Goal: Task Accomplishment & Management: Complete application form

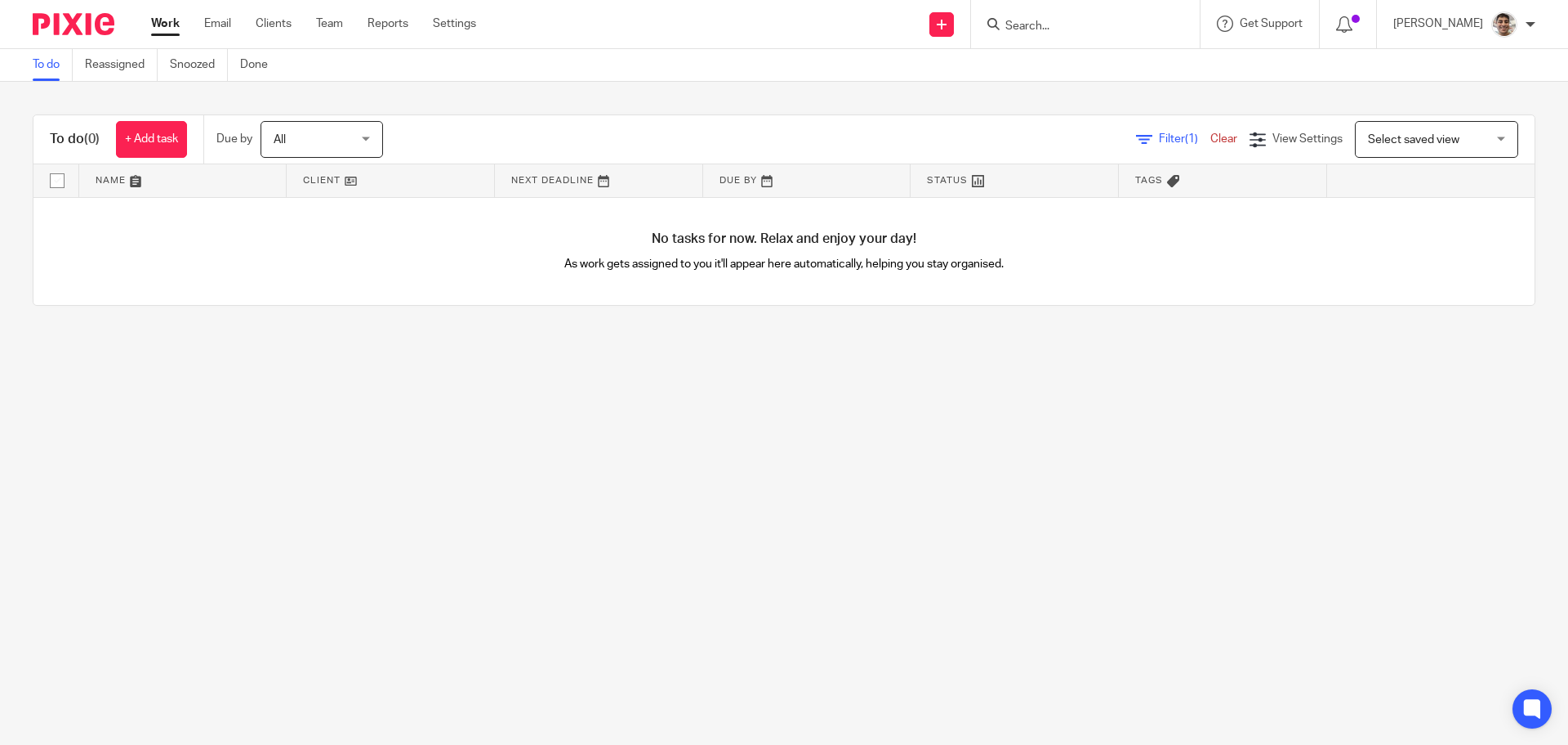
click at [1123, 25] on input "Search" at bounding box center [1077, 26] width 147 height 15
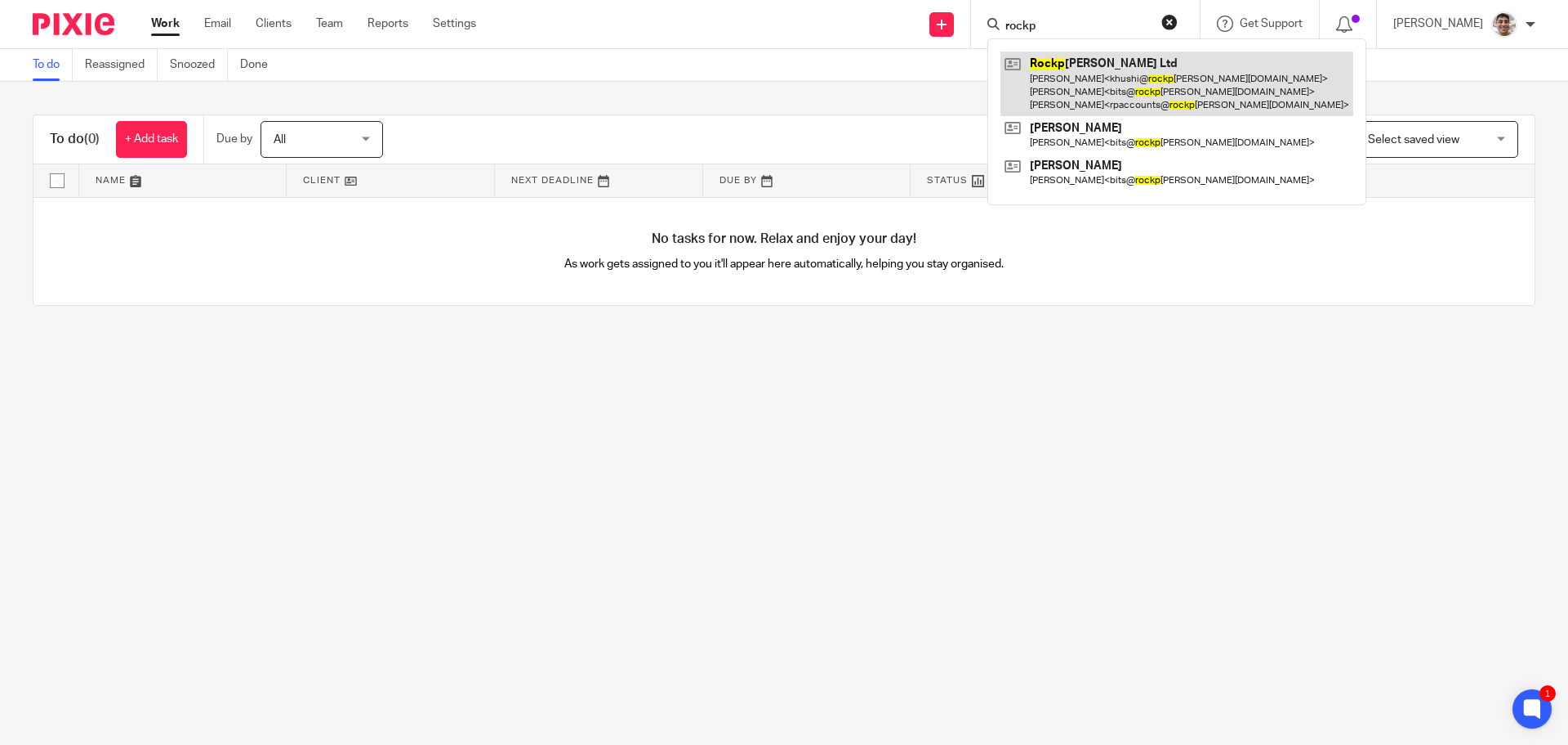
type input "rockp"
click at [1094, 78] on link at bounding box center [1177, 84] width 353 height 64
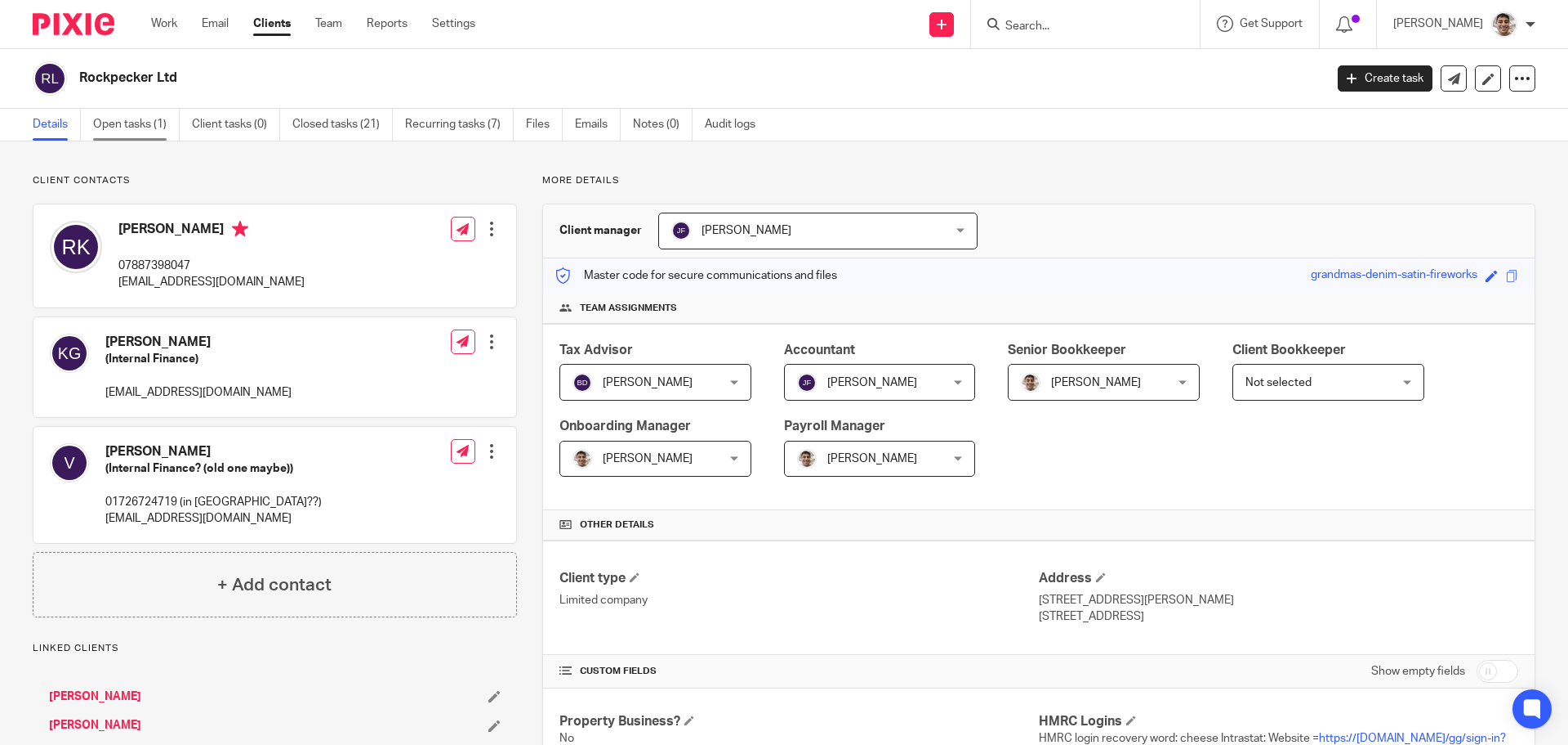
click at [134, 127] on link "Open tasks (1)" at bounding box center [136, 124] width 87 height 32
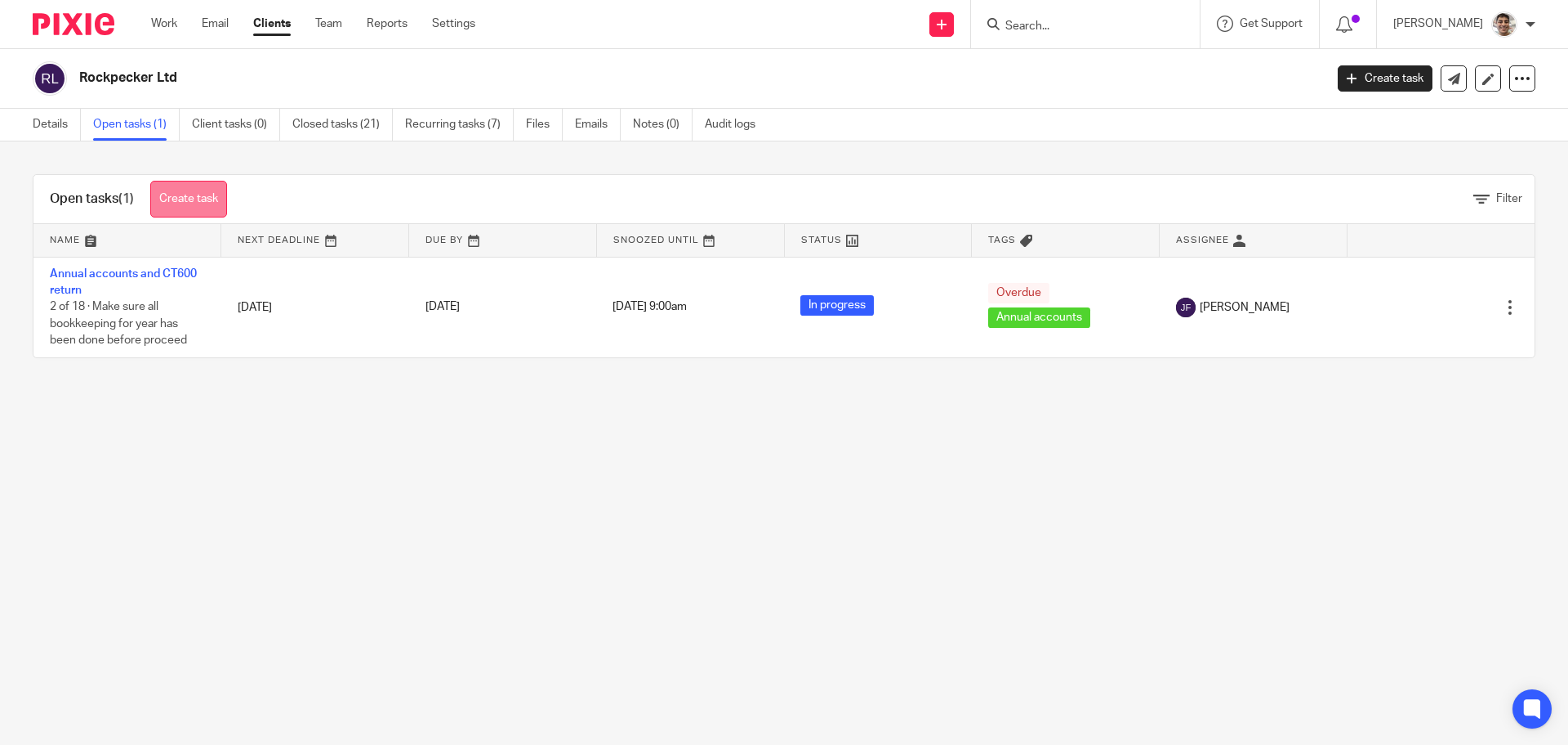
click at [196, 204] on link "Create task" at bounding box center [188, 199] width 77 height 37
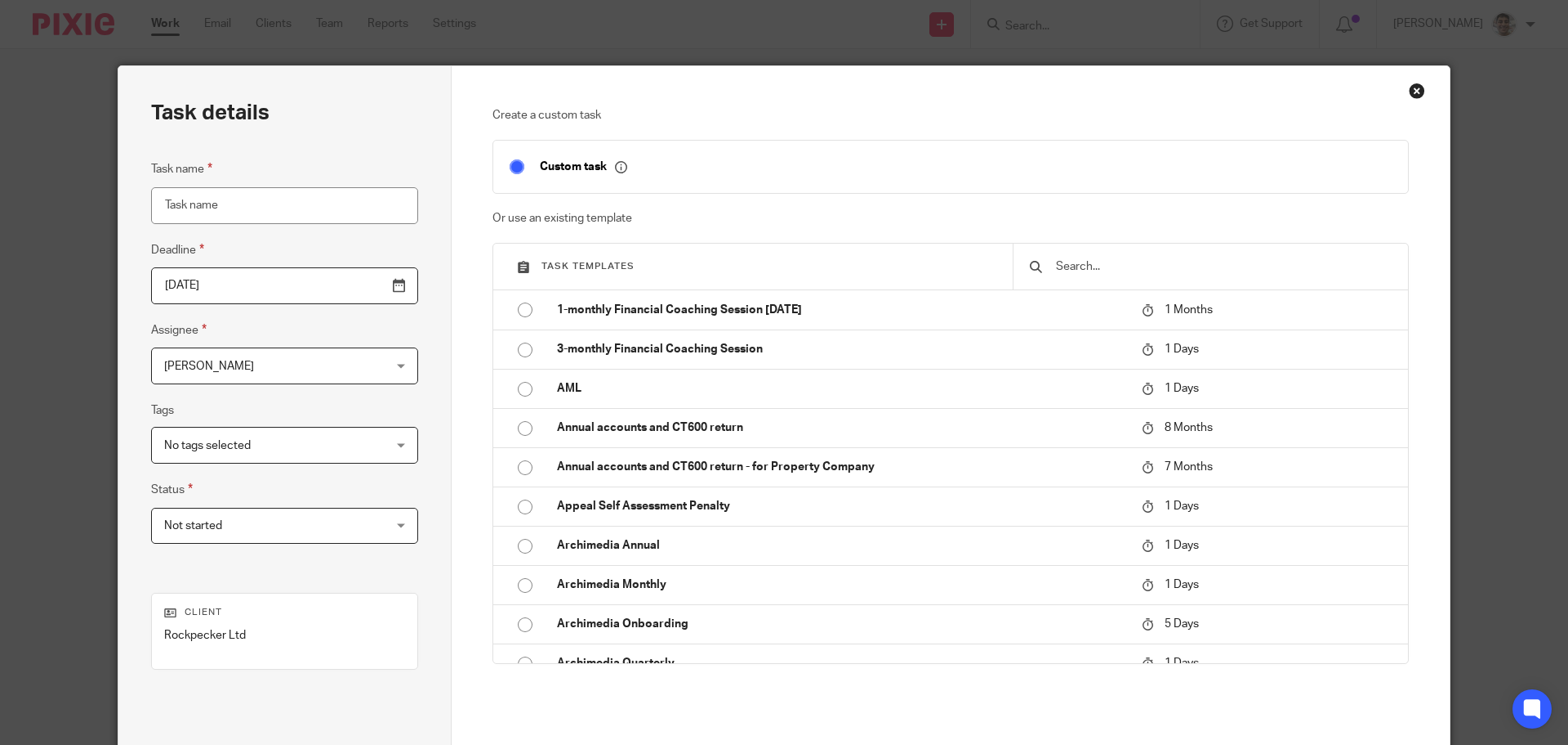
click at [1173, 276] on div at bounding box center [1210, 266] width 396 height 46
click at [1169, 265] on input "text" at bounding box center [1223, 266] width 337 height 18
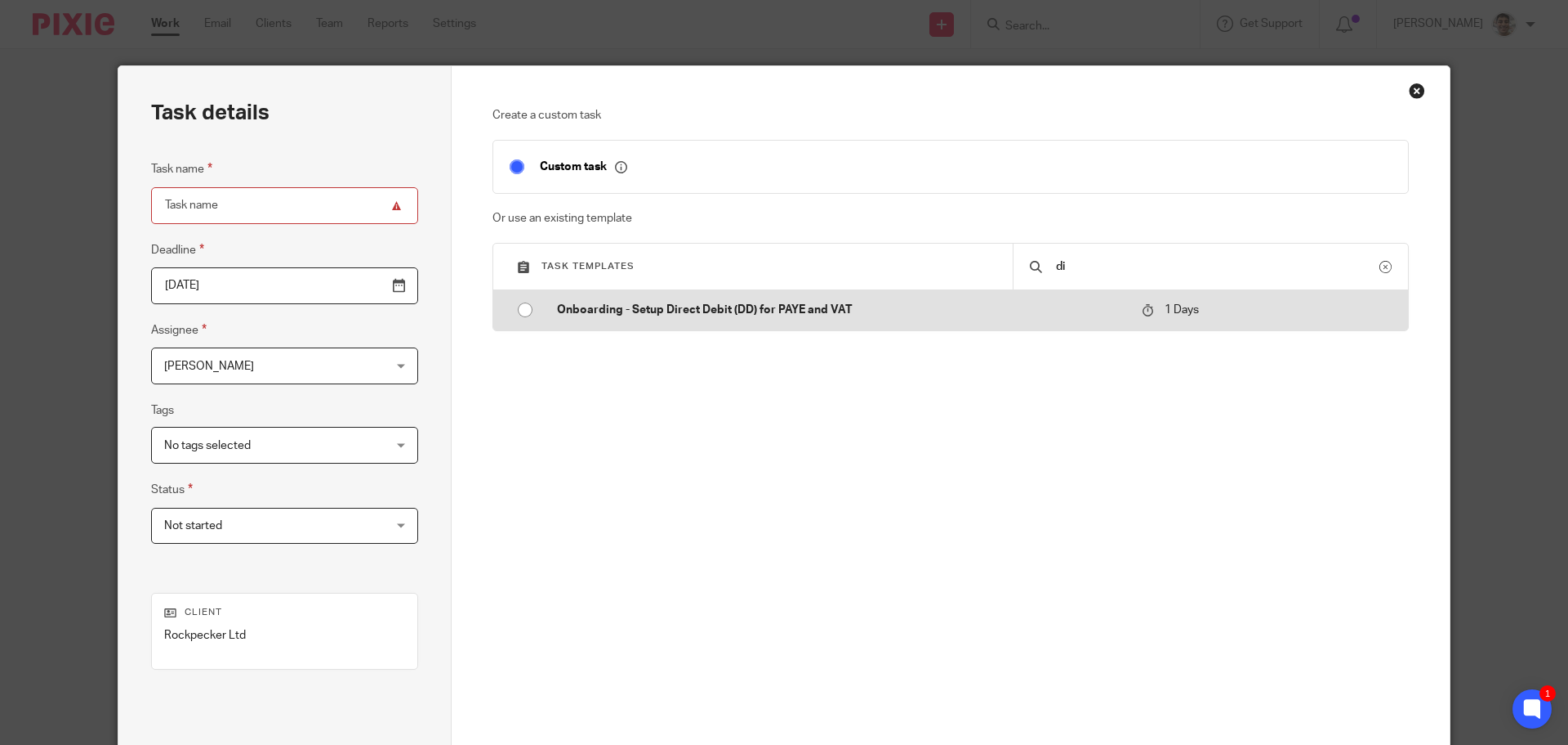
type input "d"
type input "company s"
click at [896, 308] on p "One off Company Secretarial Jobs" at bounding box center [841, 309] width 568 height 17
type input "2025-08-15"
type input "One off Company Secretarial Jobs"
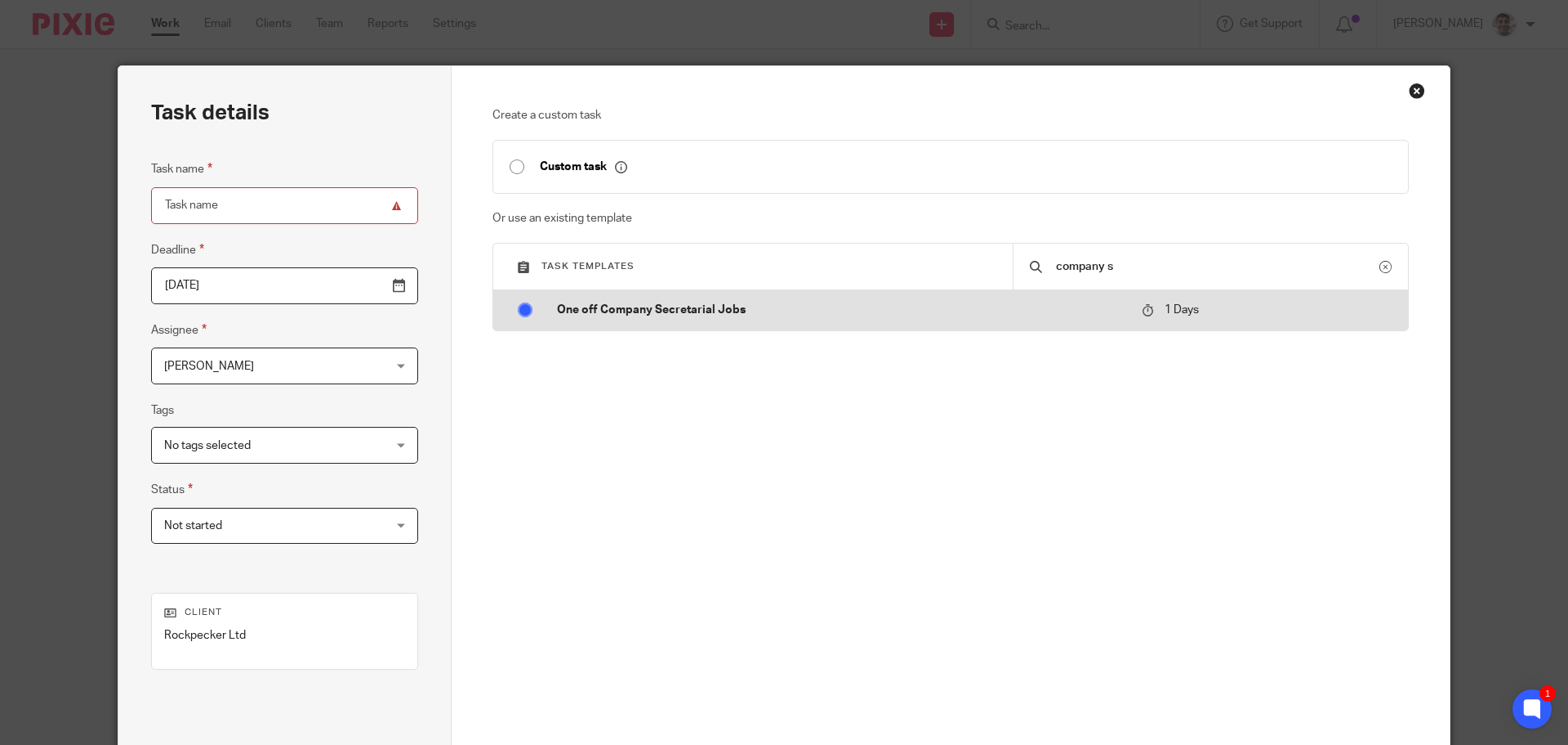
checkbox input "false"
radio input "true"
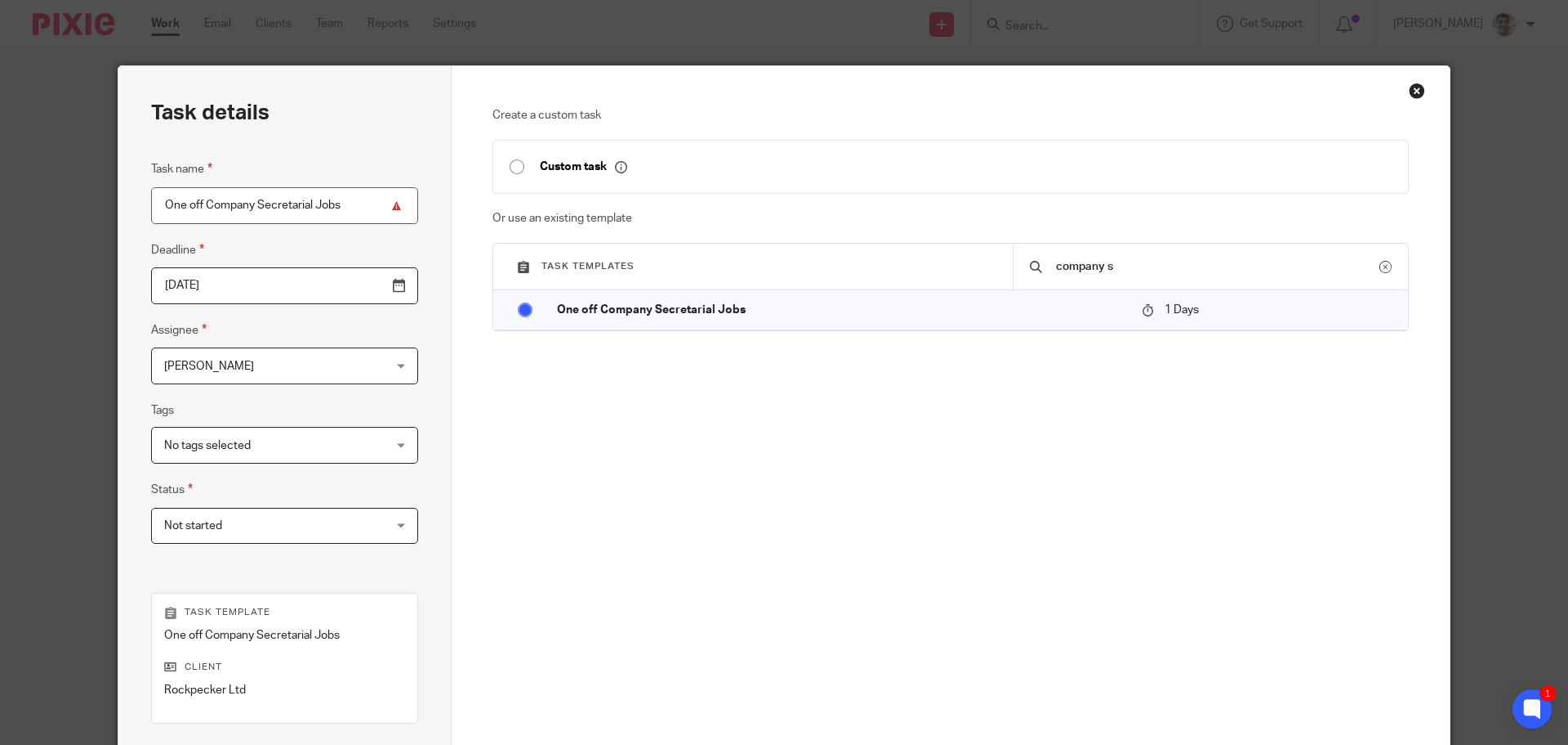
scroll to position [221, 0]
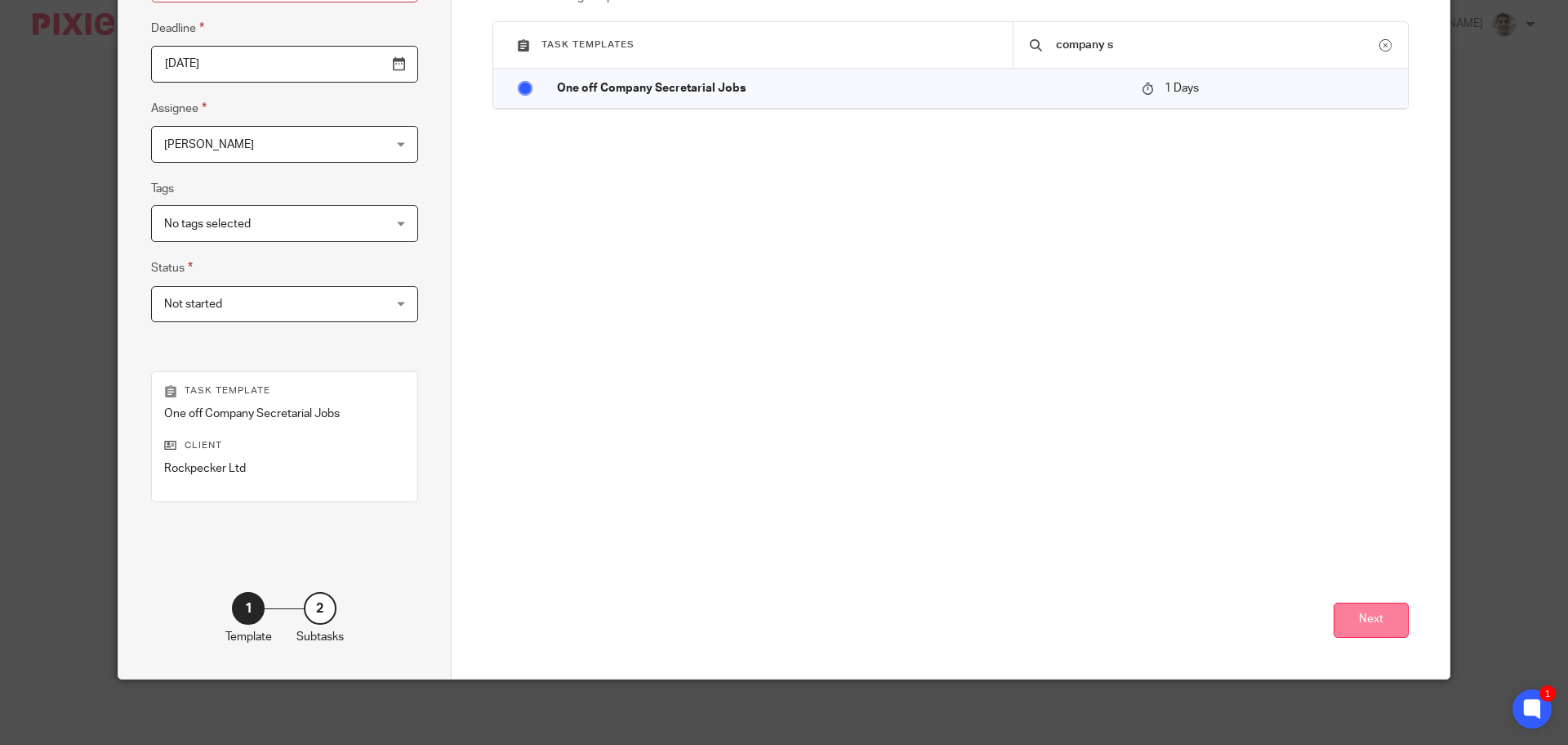
click at [1362, 620] on button "Next" at bounding box center [1371, 620] width 75 height 35
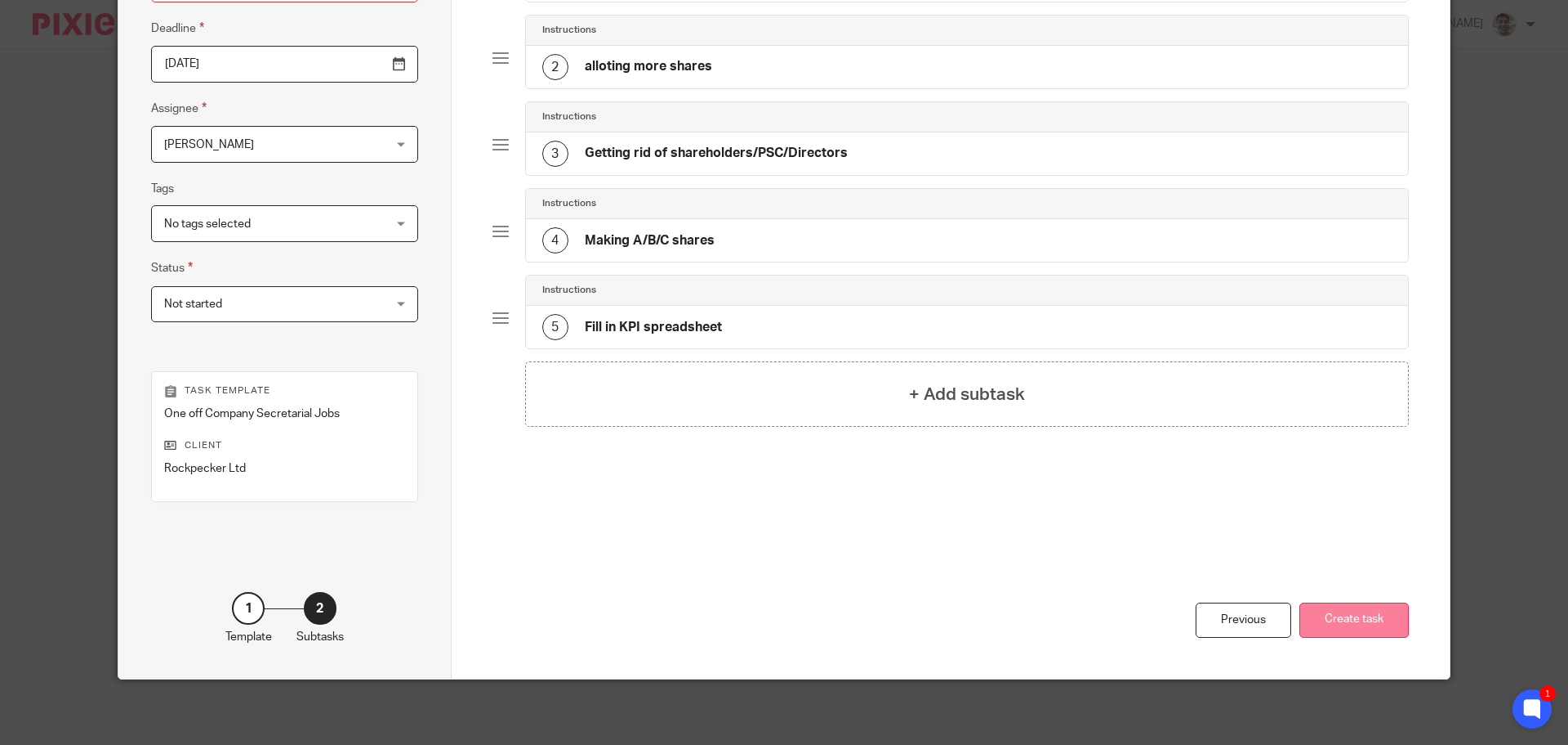
click at [1342, 623] on button "Create task" at bounding box center [1354, 620] width 109 height 35
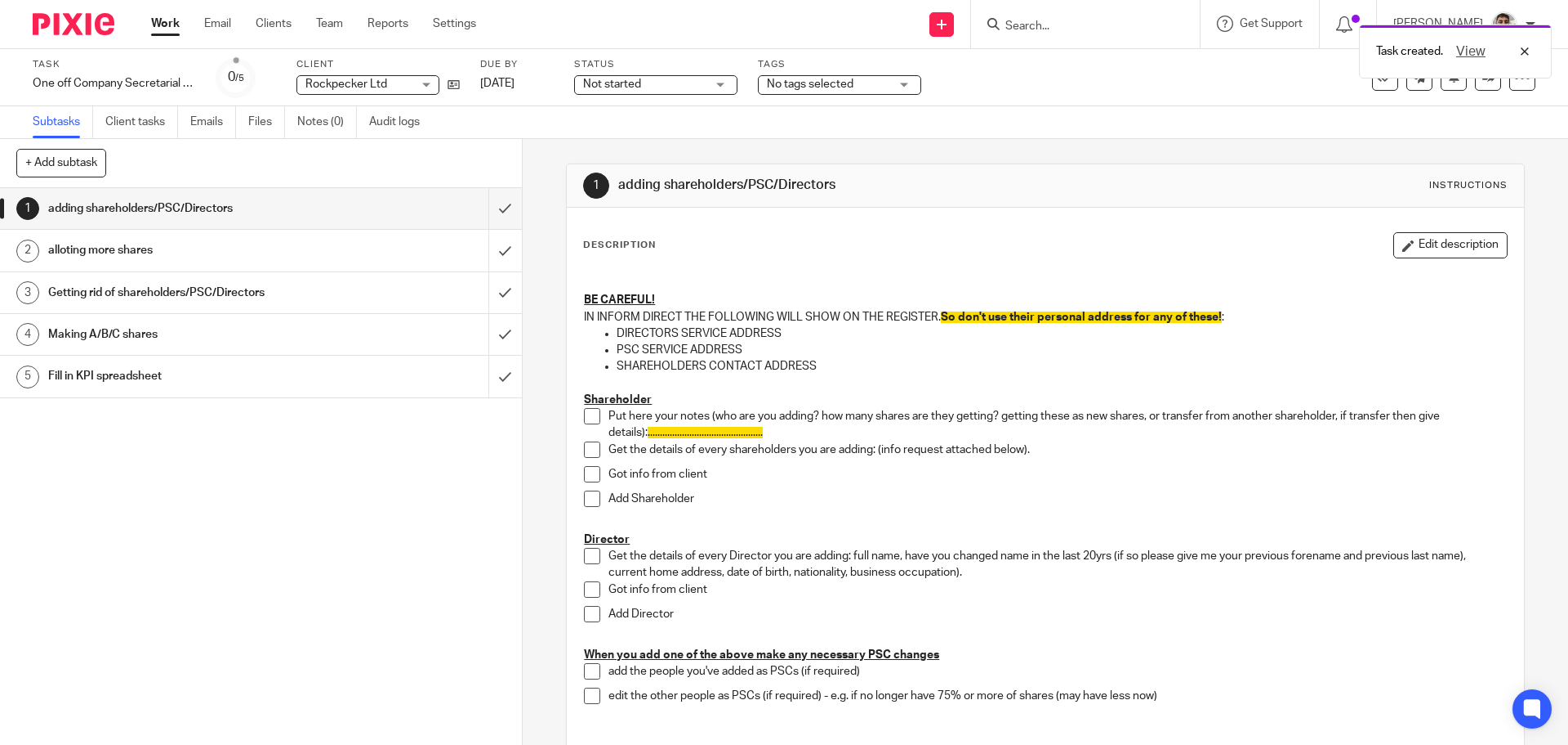
click at [450, 602] on div "1 adding shareholders/PSC/Directors 2 alloting more shares 3 Getting rid of sha…" at bounding box center [261, 466] width 522 height 557
click at [291, 581] on div "1 adding shareholders/PSC/Directors 2 alloting more shares 3 Getting rid of sha…" at bounding box center [261, 466] width 522 height 557
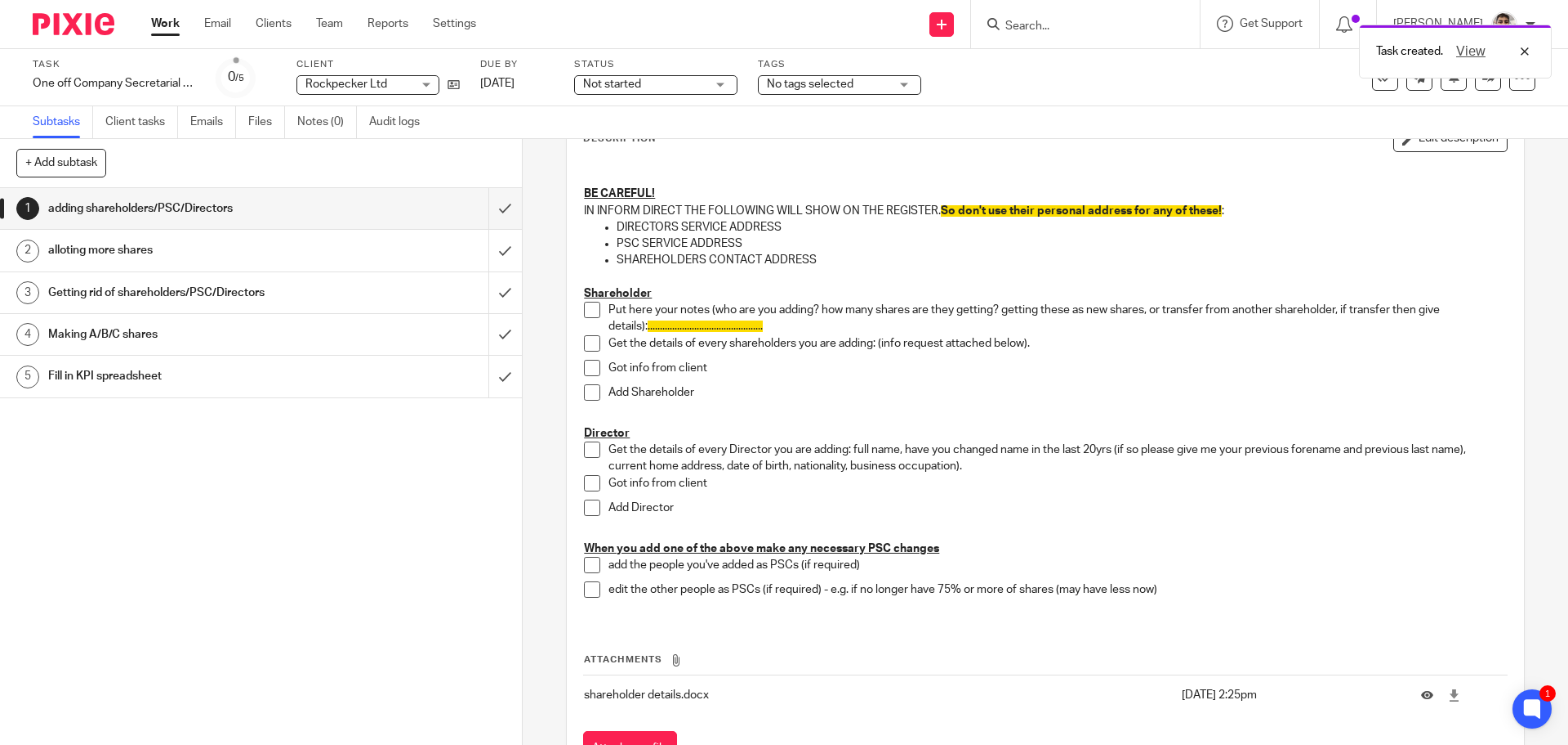
scroll to position [70, 0]
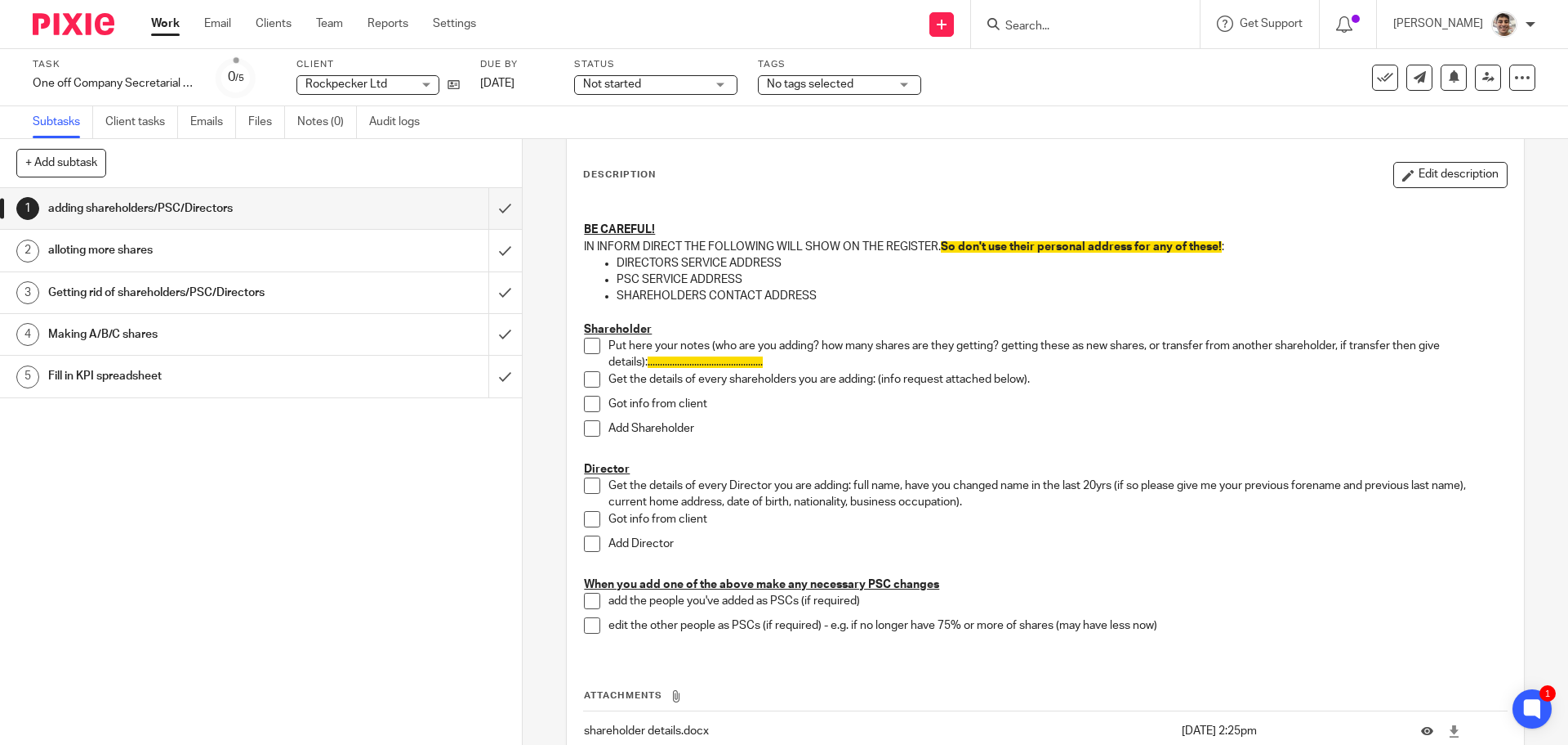
click at [589, 349] on span at bounding box center [592, 345] width 17 height 17
drag, startPoint x: 586, startPoint y: 381, endPoint x: 592, endPoint y: 395, distance: 15.2
click at [587, 380] on span at bounding box center [592, 379] width 17 height 17
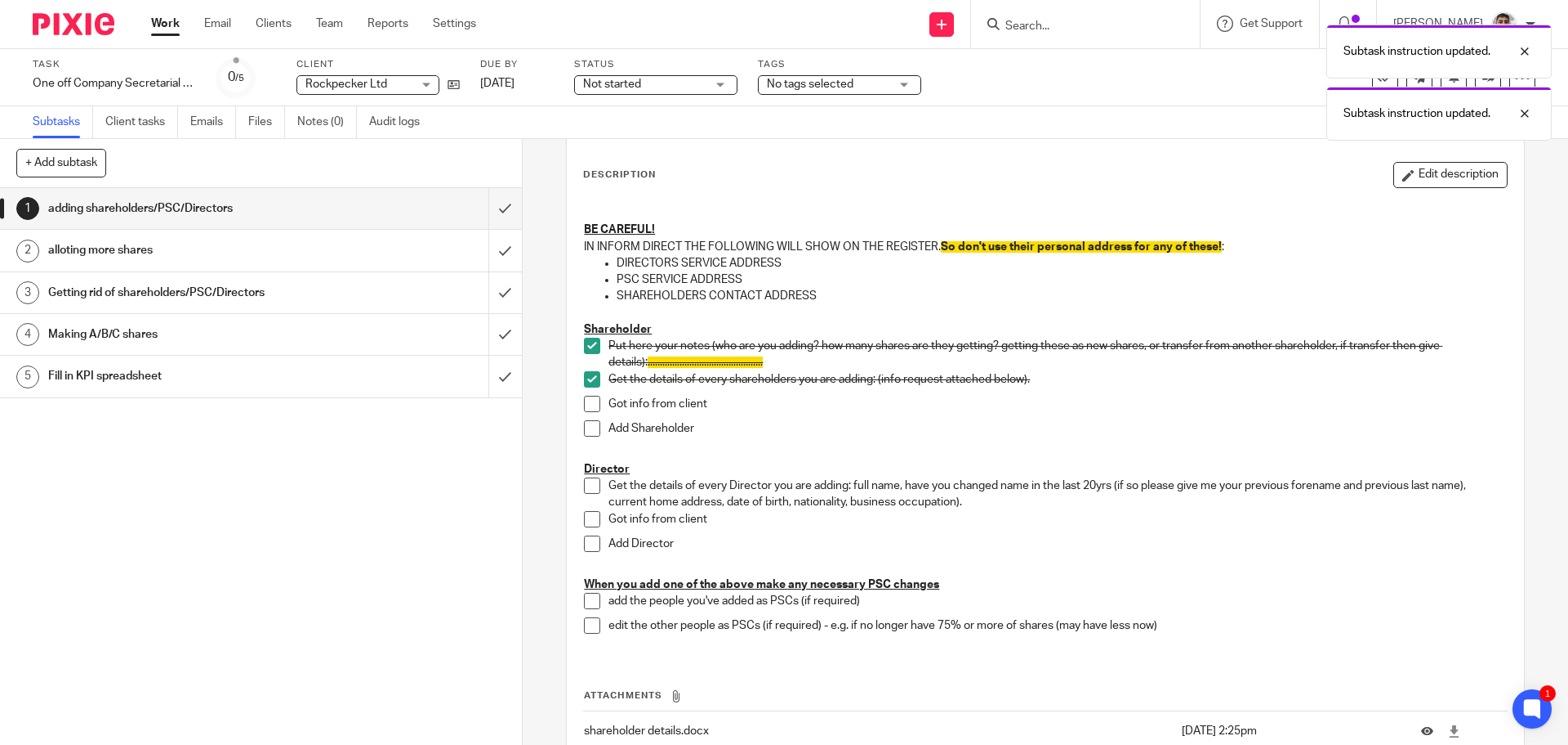
click at [593, 408] on span at bounding box center [592, 404] width 17 height 17
drag, startPoint x: 588, startPoint y: 429, endPoint x: 947, endPoint y: 386, distance: 361.6
click at [588, 430] on span at bounding box center [592, 428] width 17 height 17
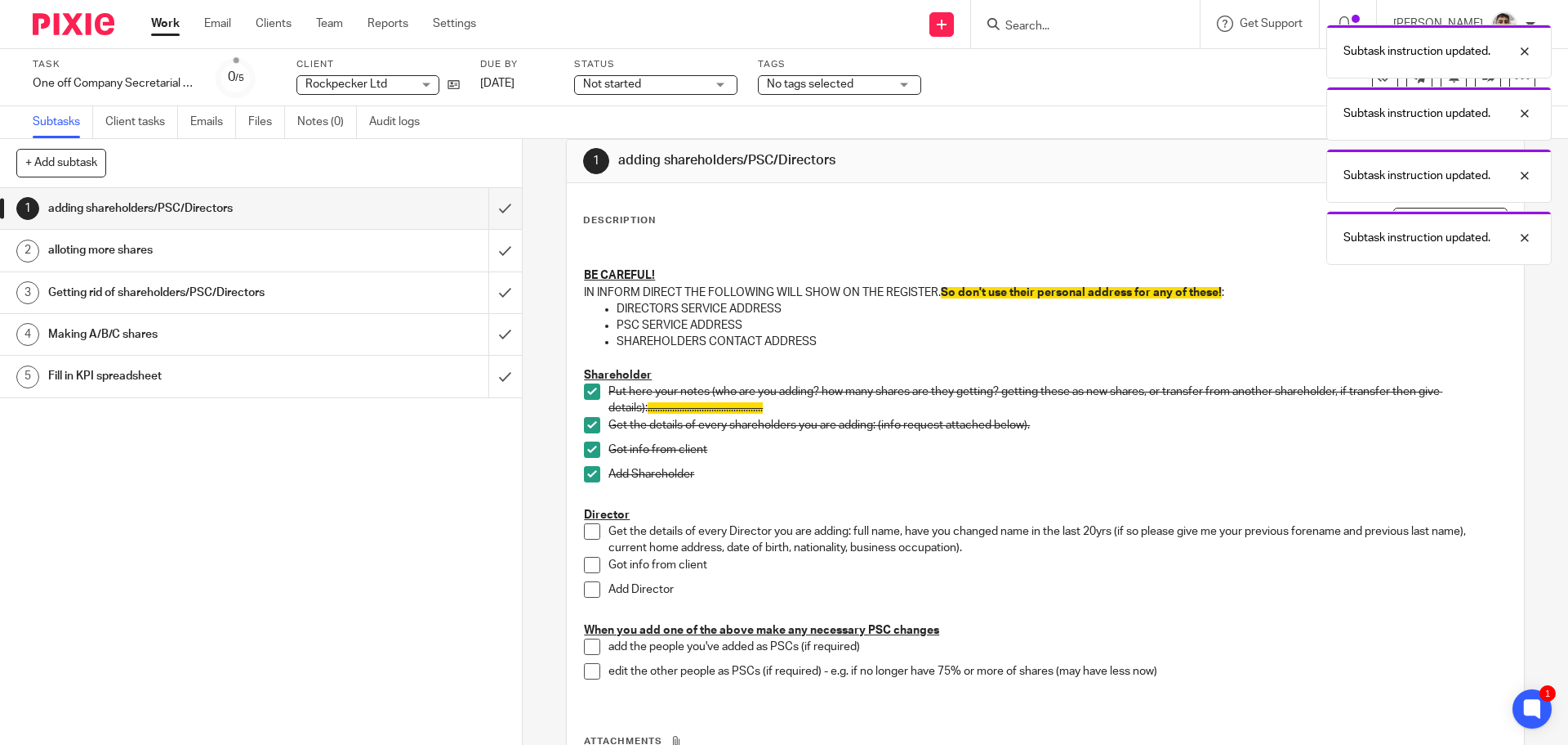
scroll to position [0, 0]
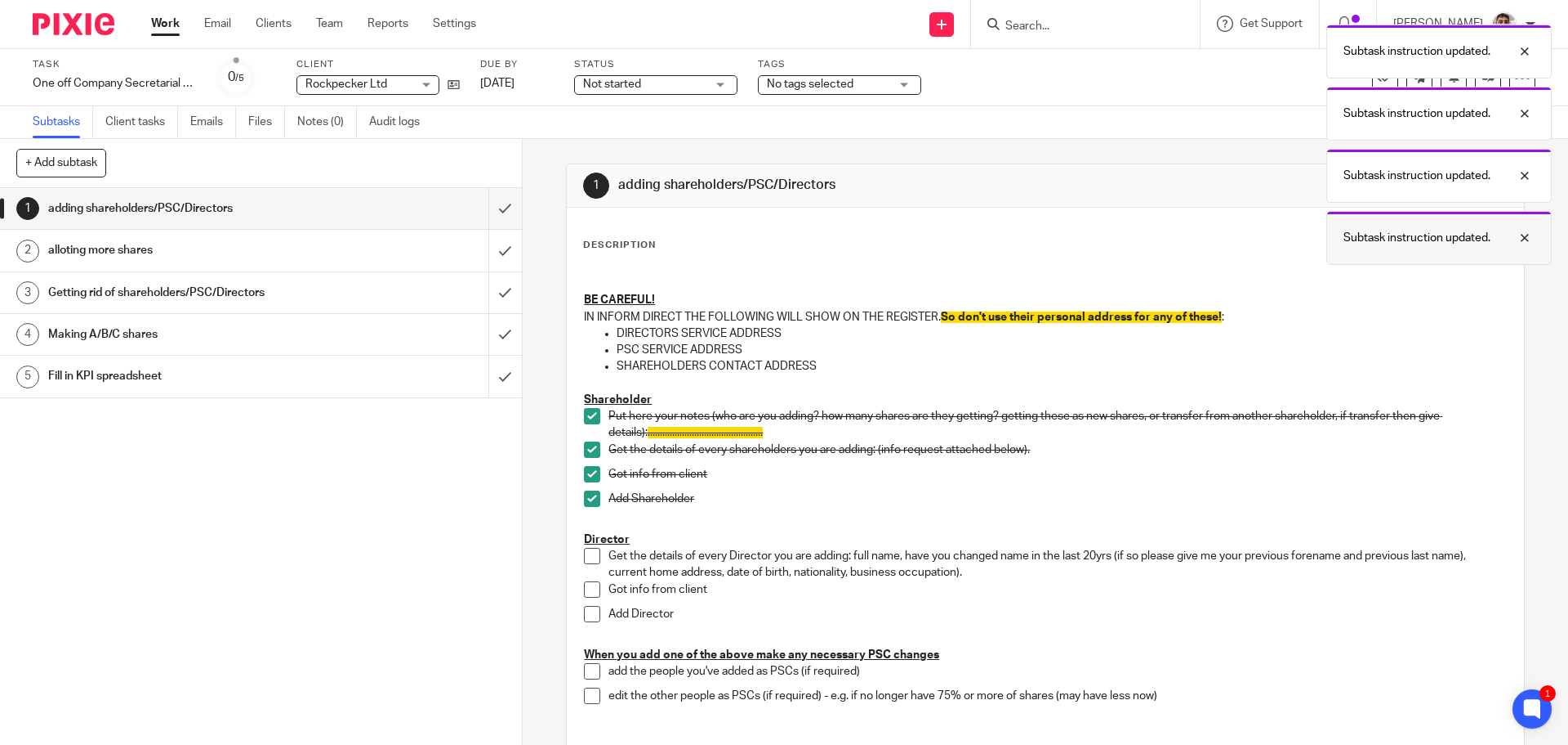
click at [1527, 231] on div at bounding box center [1512, 238] width 44 height 20
click at [1431, 243] on button "Edit description" at bounding box center [1450, 245] width 114 height 26
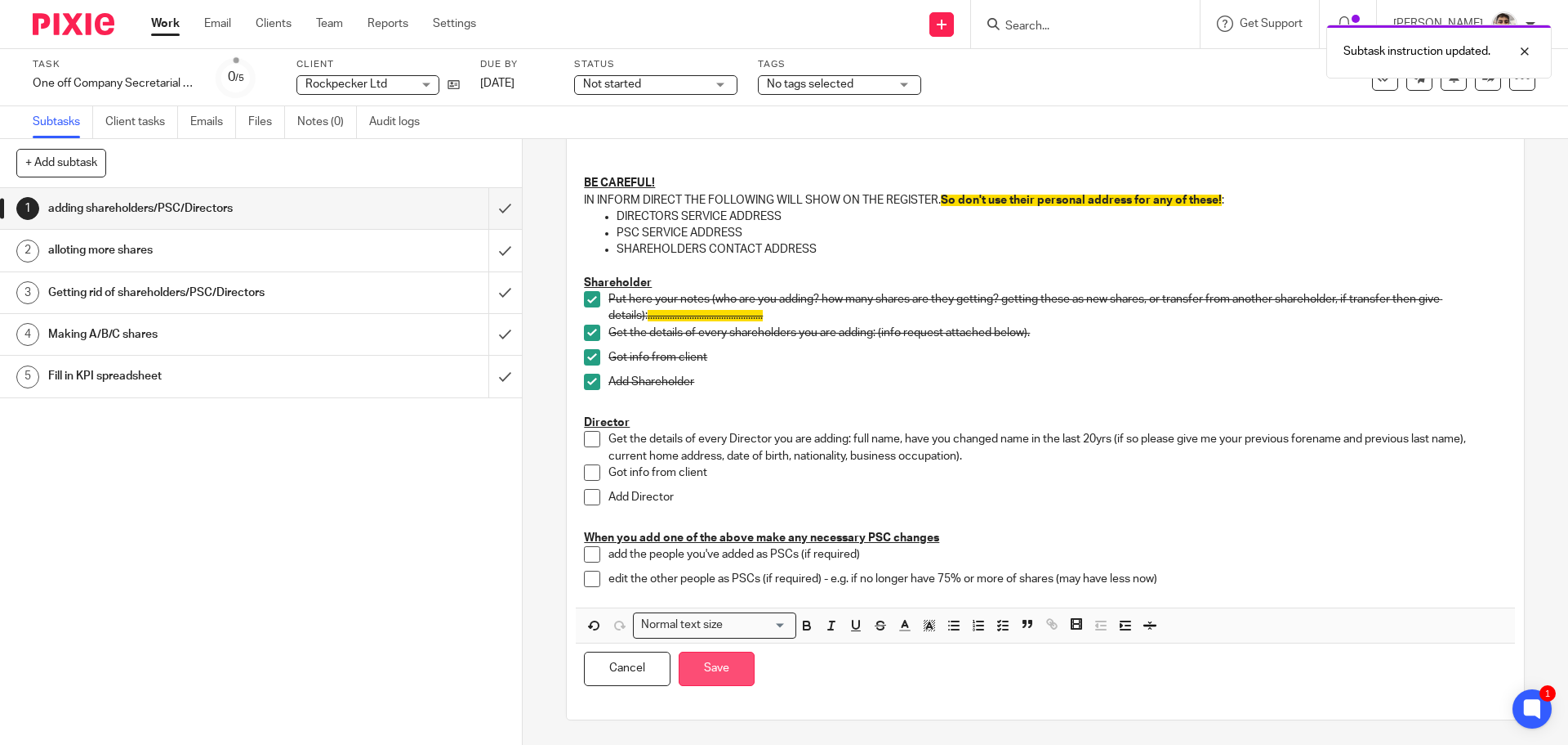
click at [729, 664] on button "Save" at bounding box center [716, 669] width 76 height 35
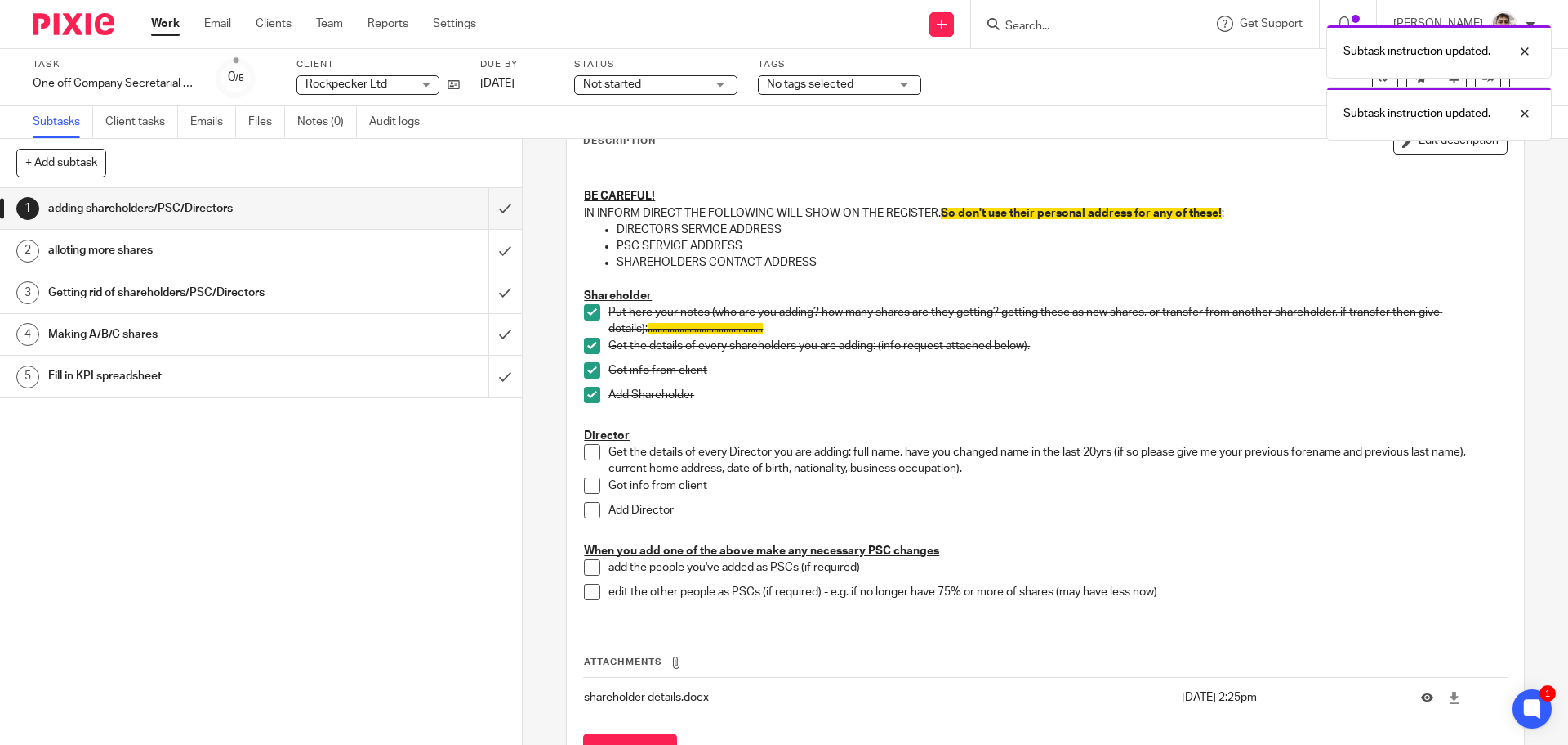
scroll to position [110, 0]
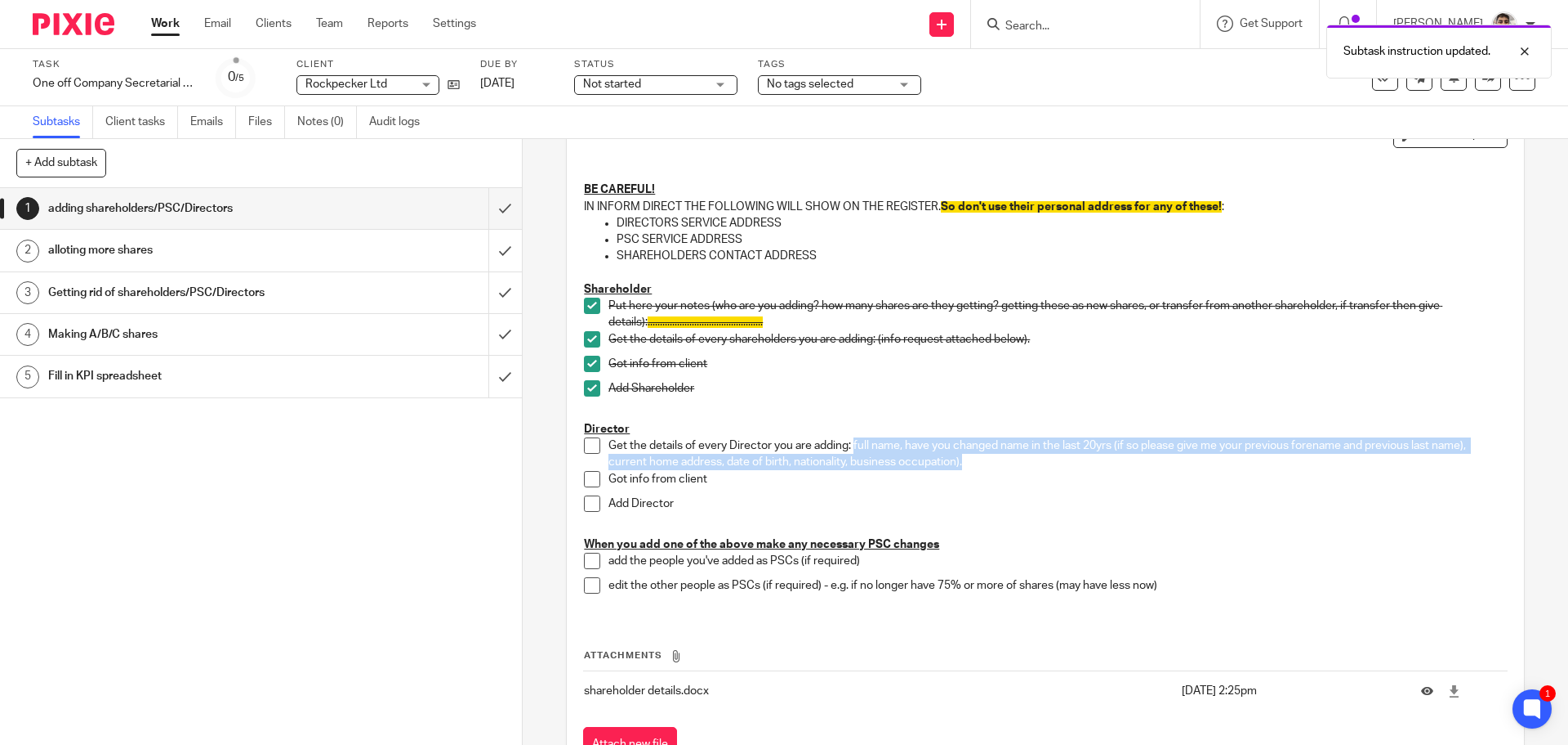
drag, startPoint x: 966, startPoint y: 460, endPoint x: 850, endPoint y: 445, distance: 117.0
click at [850, 445] on p "Get the details of every Director you are adding: full name, have you changed n…" at bounding box center [1056, 453] width 898 height 33
copy p "full name, have you changed name in the last 20yrs (if so please give me your p…"
click at [825, 465] on p "Get the details of every Director you are adding: full name, have you changed n…" at bounding box center [1056, 453] width 898 height 33
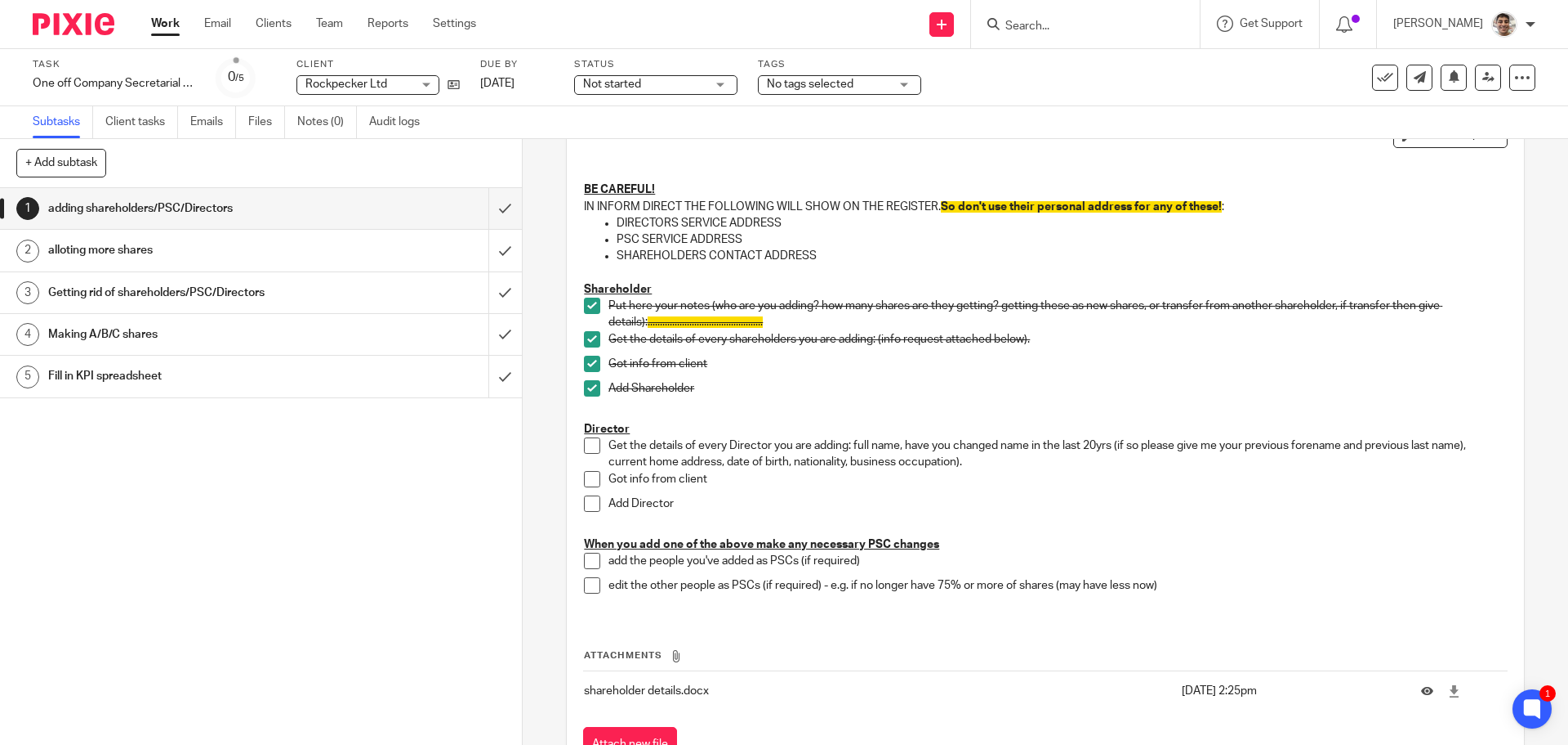
click at [592, 443] on span at bounding box center [592, 445] width 17 height 17
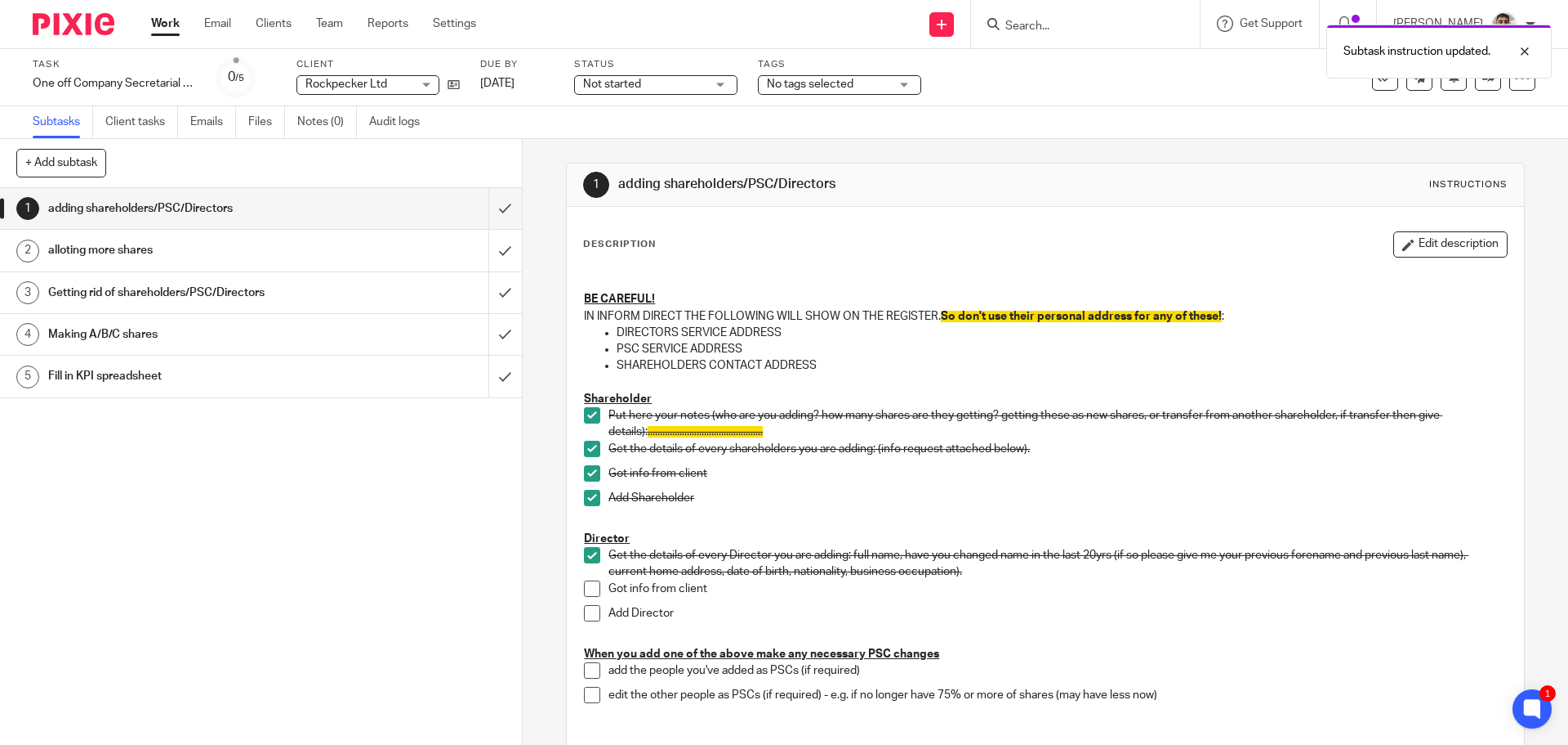
scroll to position [0, 0]
click at [1419, 251] on button "Edit description" at bounding box center [1450, 245] width 114 height 26
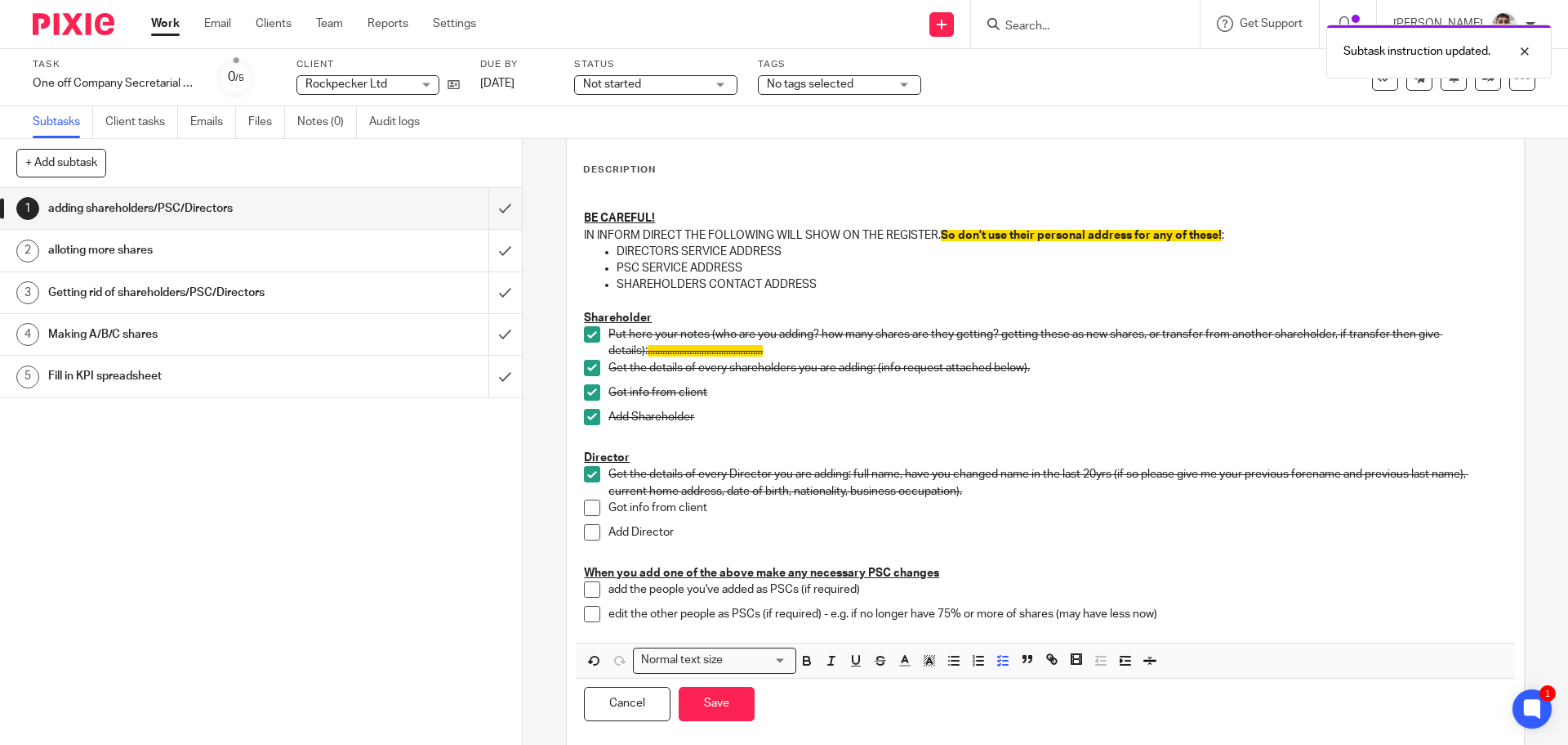
scroll to position [103, 0]
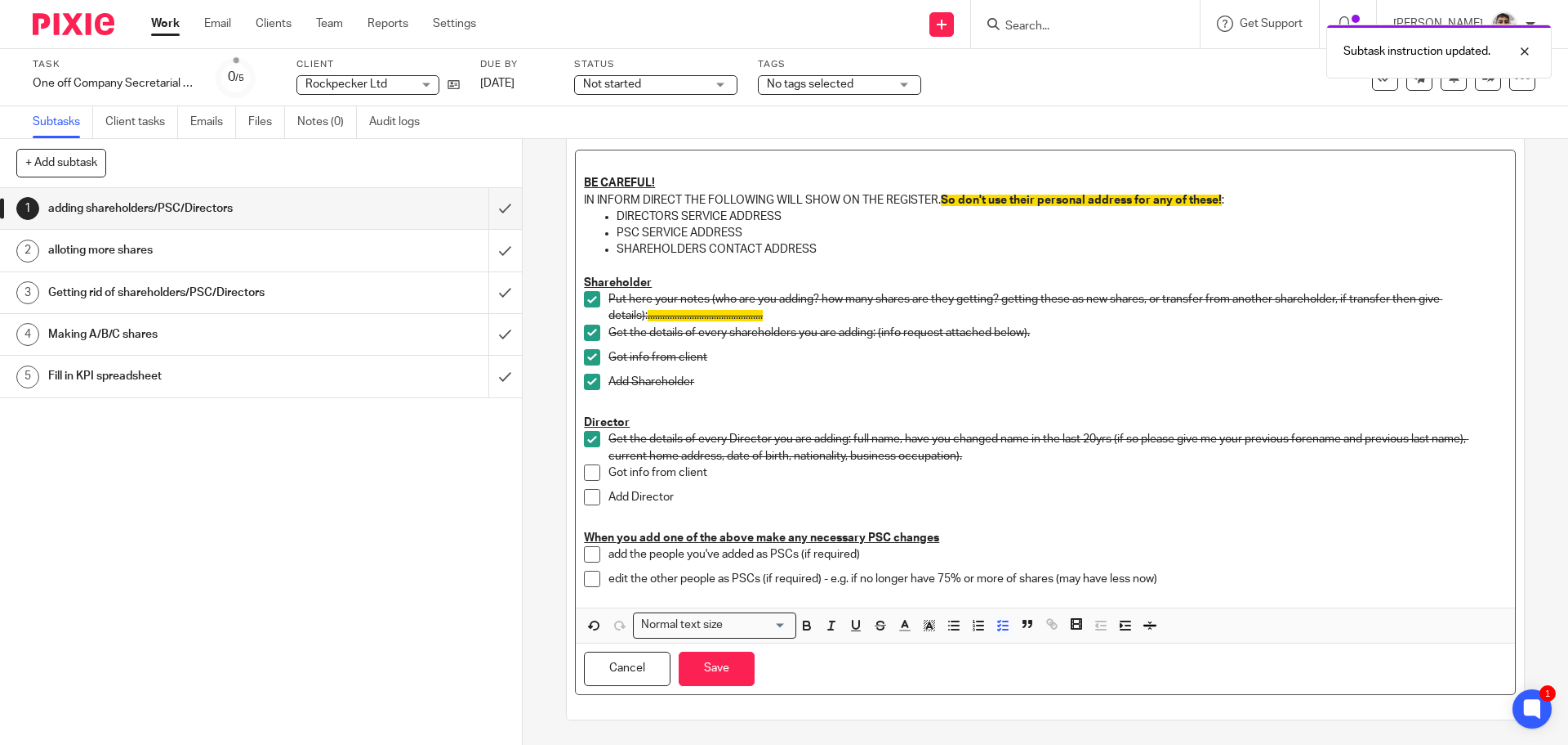
click at [752, 462] on p "Get the details of every Director you are adding: full name, have you changed n…" at bounding box center [1056, 448] width 898 height 33
click at [747, 474] on p "Got info from client" at bounding box center [1056, 472] width 898 height 17
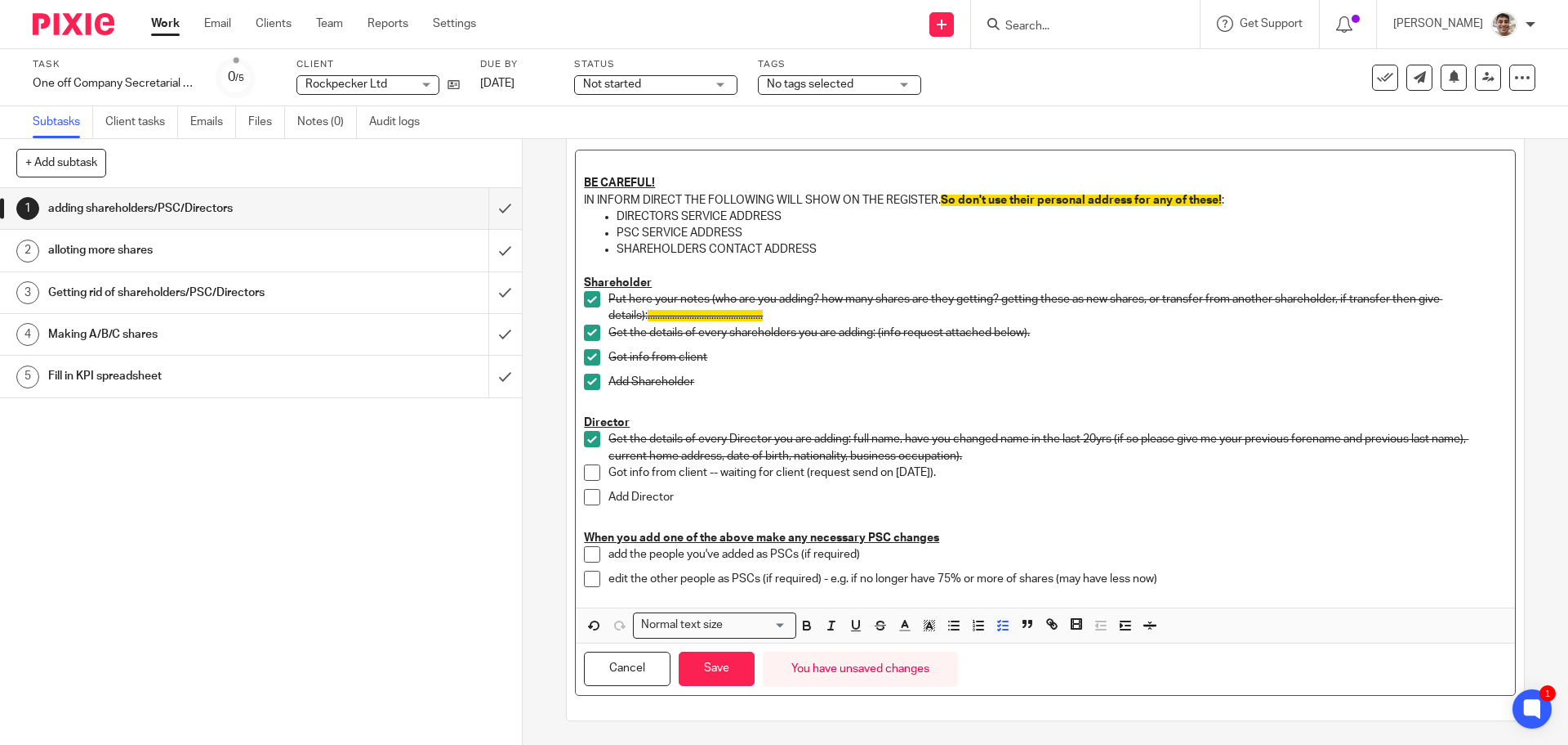
drag, startPoint x: 970, startPoint y: 467, endPoint x: 704, endPoint y: 473, distance: 266.1
click at [704, 473] on p "Got info from client -- waiting for client (request send on 14/08/2025)." at bounding box center [1056, 472] width 898 height 17
click at [926, 623] on polyline "button" at bounding box center [929, 625] width 6 height 7
drag, startPoint x: 940, startPoint y: 644, endPoint x: 768, endPoint y: 655, distance: 172.4
click at [939, 644] on li "color:#FCDC00" at bounding box center [941, 647] width 13 height 13
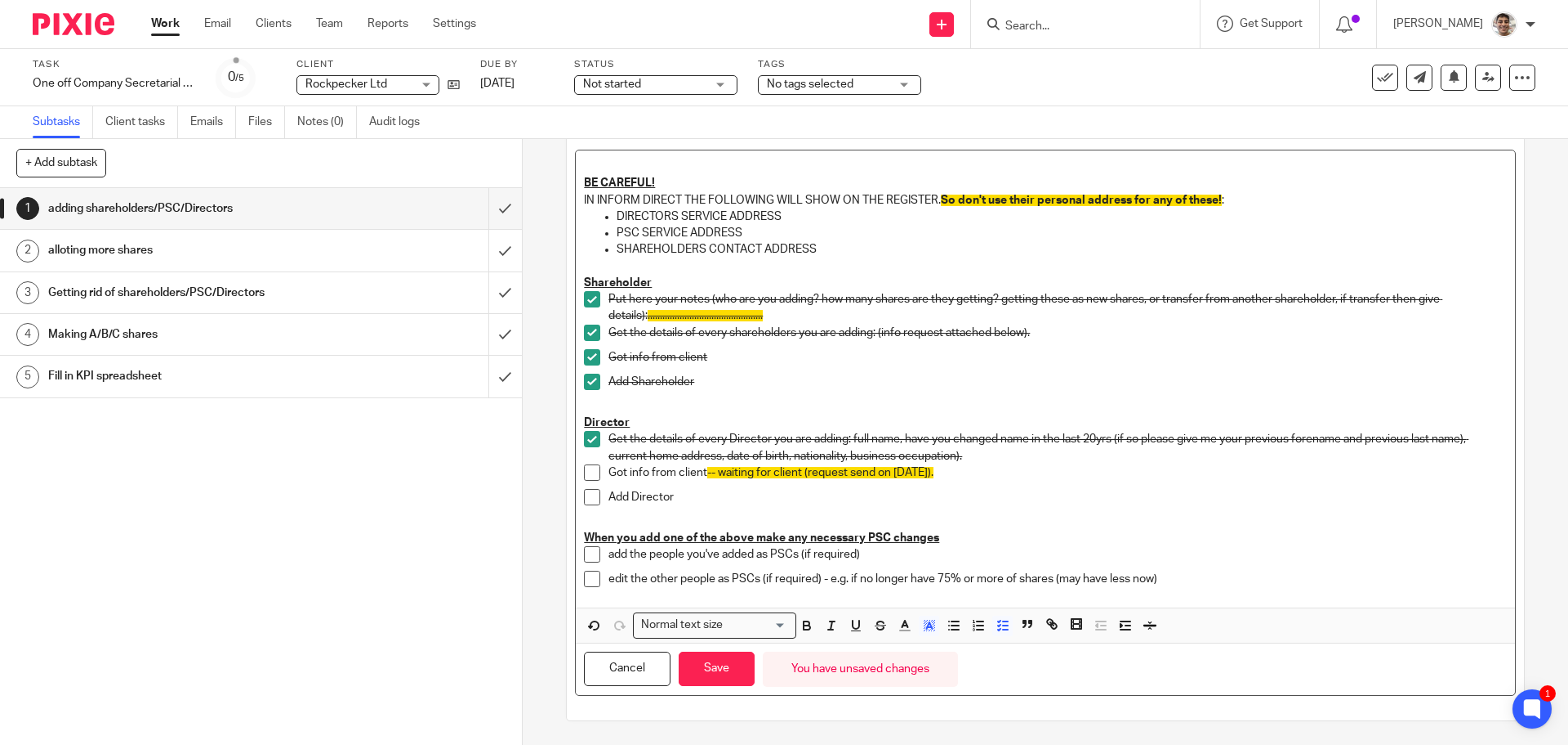
drag, startPoint x: 730, startPoint y: 667, endPoint x: 1047, endPoint y: 522, distance: 348.6
click at [731, 666] on button "Save" at bounding box center [716, 669] width 76 height 35
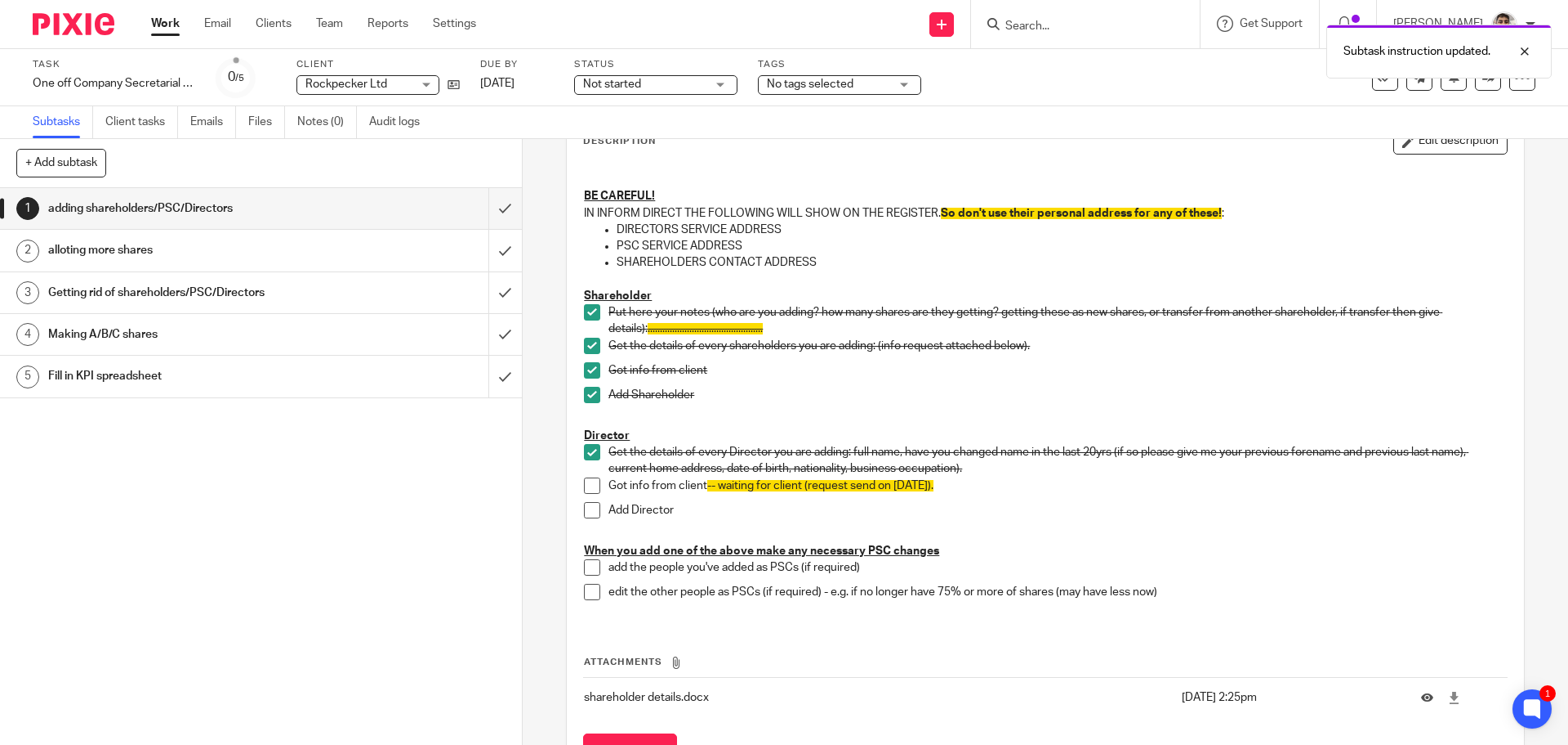
scroll to position [110, 0]
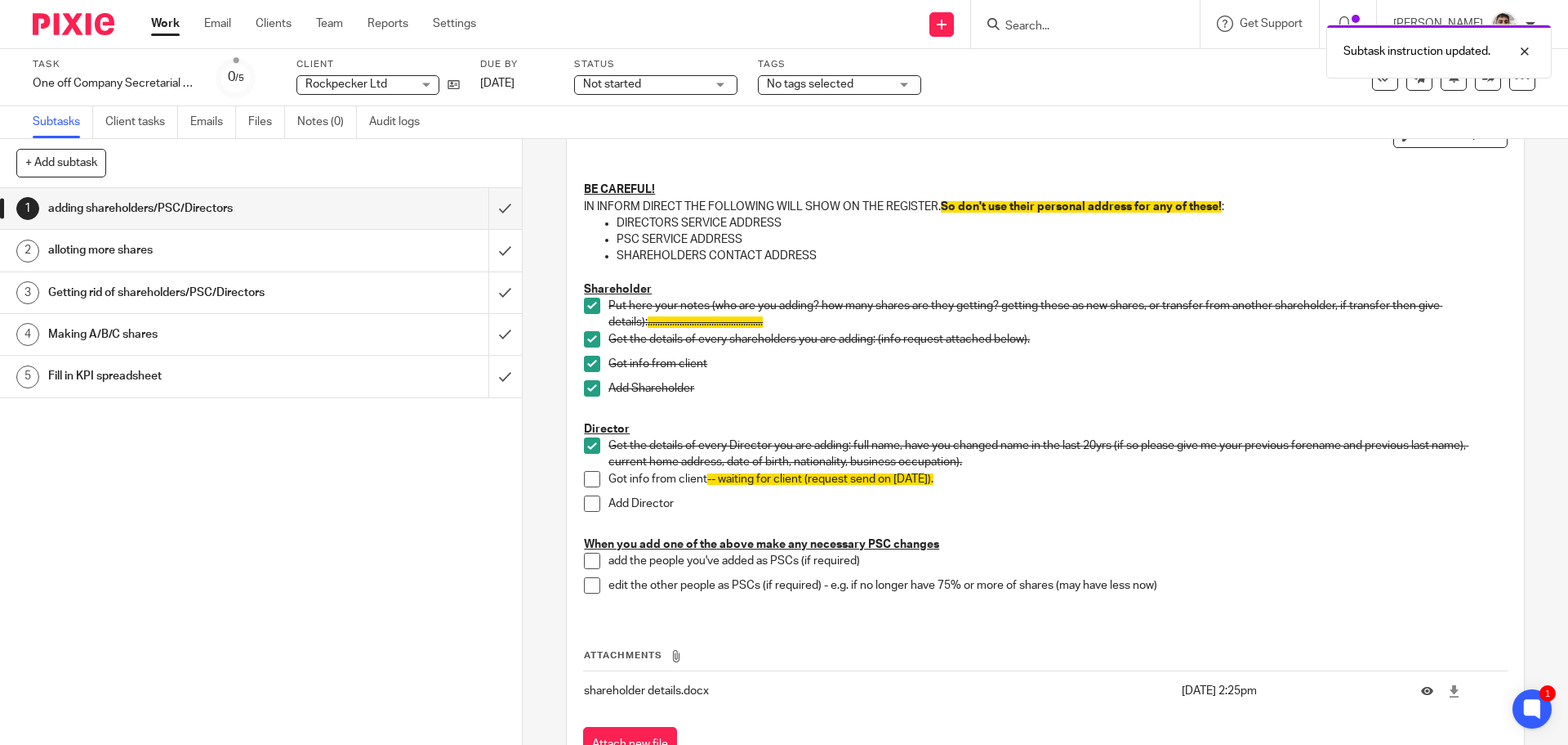
click at [1142, 500] on p "Add Director" at bounding box center [1056, 503] width 898 height 17
click at [586, 565] on span at bounding box center [592, 561] width 17 height 17
click at [588, 582] on span at bounding box center [592, 585] width 17 height 17
click at [487, 250] on input "submit" at bounding box center [261, 251] width 522 height 41
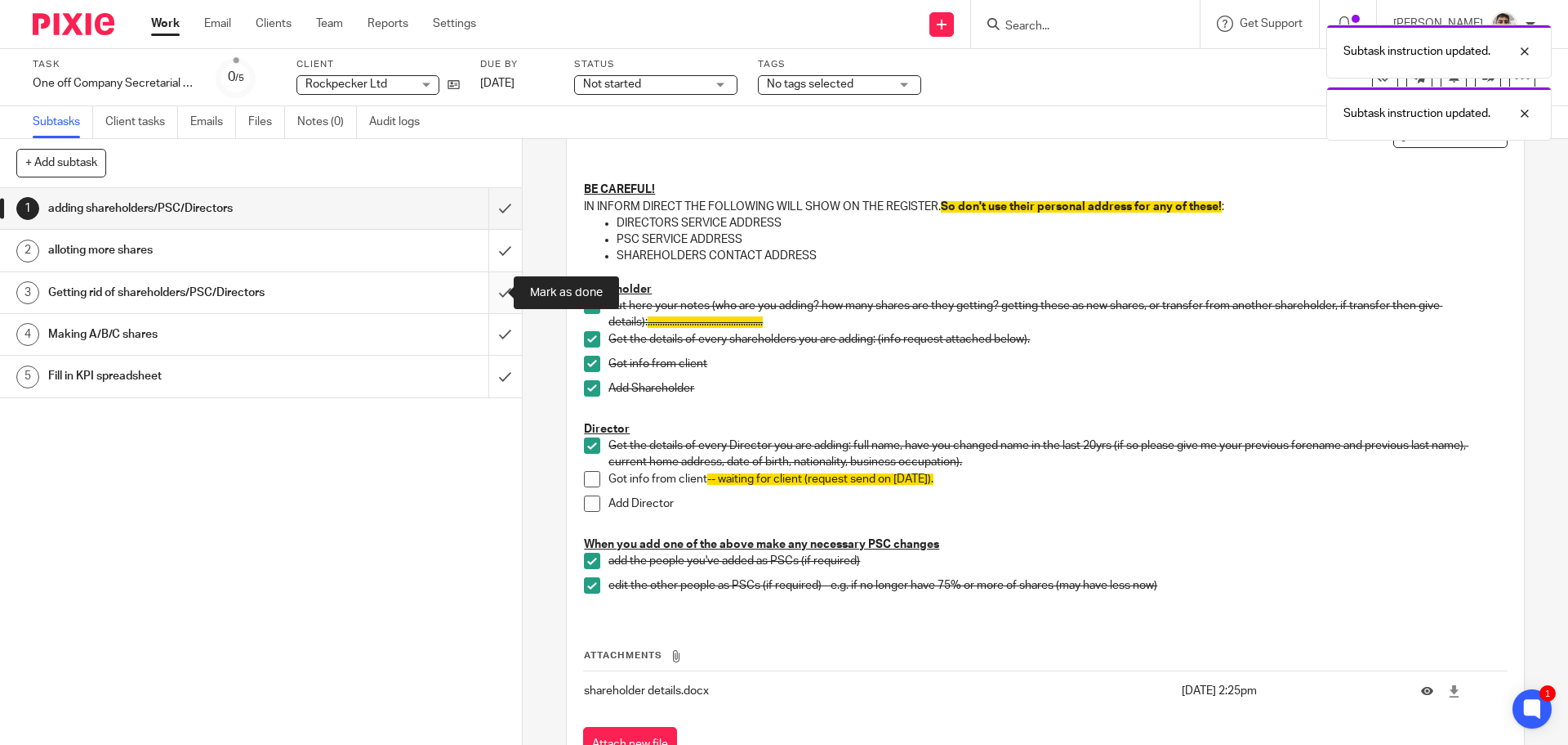
click at [486, 286] on input "submit" at bounding box center [261, 293] width 522 height 41
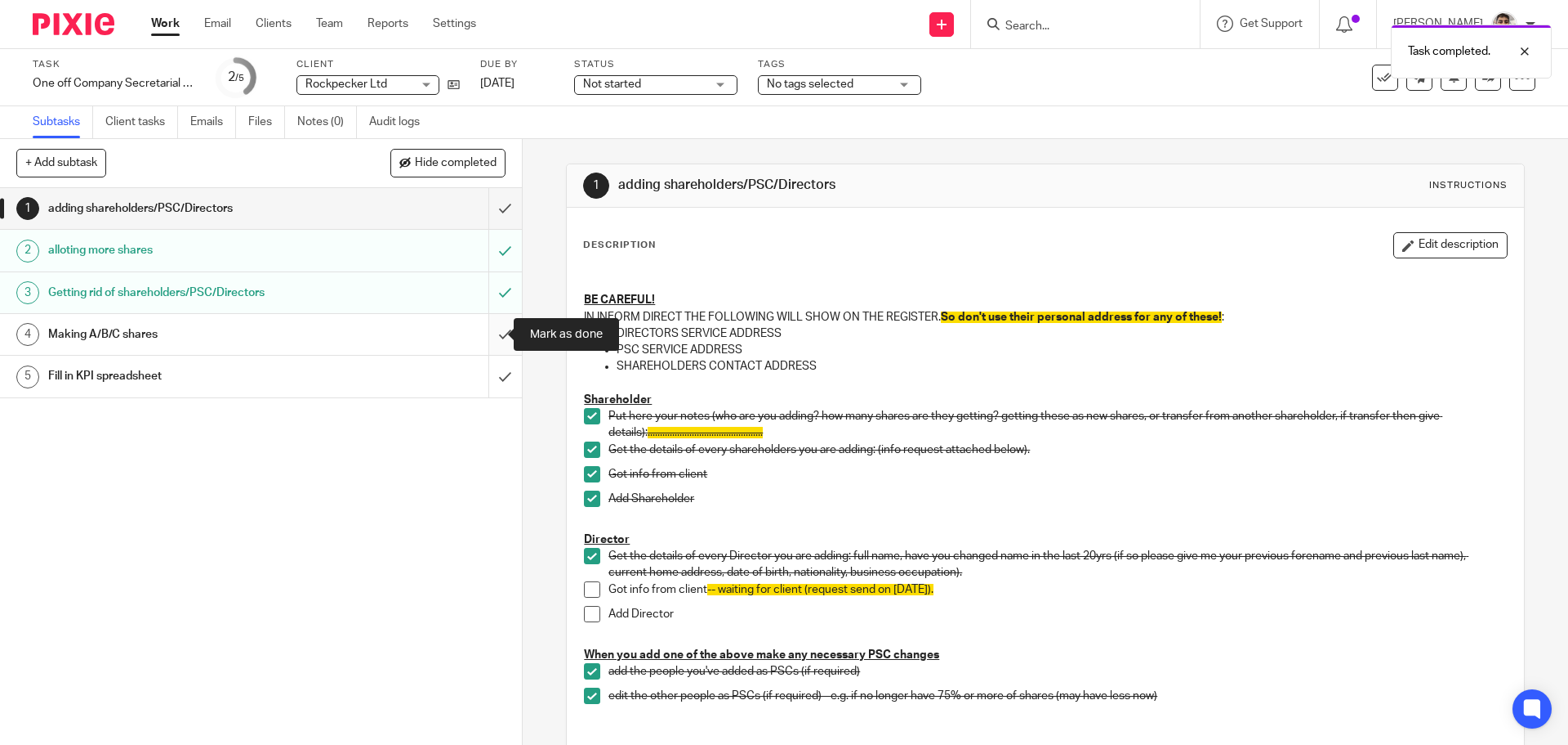
click at [483, 333] on input "submit" at bounding box center [261, 334] width 522 height 41
click at [481, 373] on input "submit" at bounding box center [261, 376] width 522 height 41
click at [1143, 421] on p "Put here your notes (who are you adding? how many shares are they getting? gett…" at bounding box center [1056, 424] width 898 height 33
click at [1129, 464] on div "Get the details of every shareholders you are adding: (info request attached be…" at bounding box center [1056, 453] width 898 height 24
click at [1176, 412] on p "Put here your notes (who are you adding? how many shares are they getting? gett…" at bounding box center [1056, 424] width 898 height 33
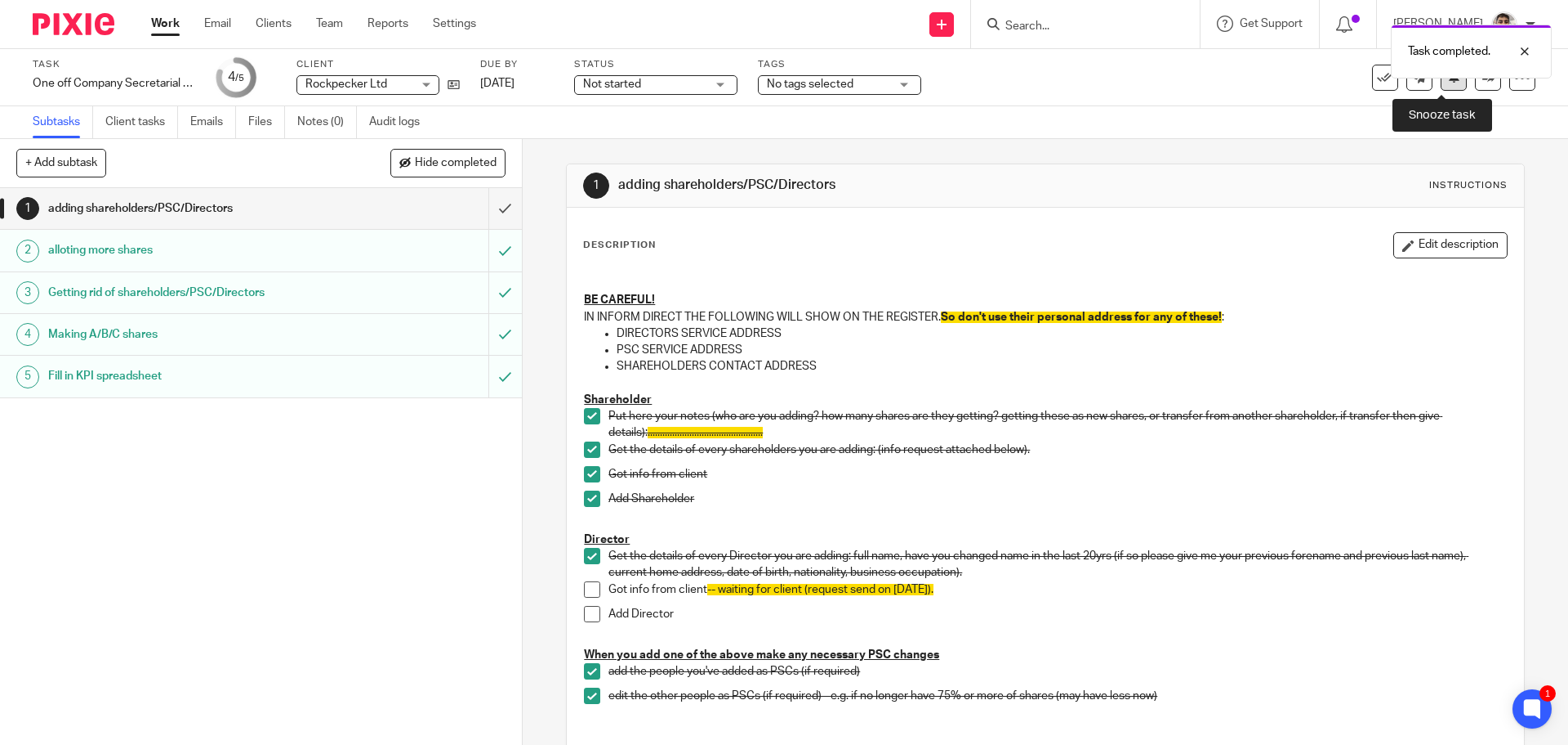
click at [1448, 86] on button at bounding box center [1453, 77] width 26 height 26
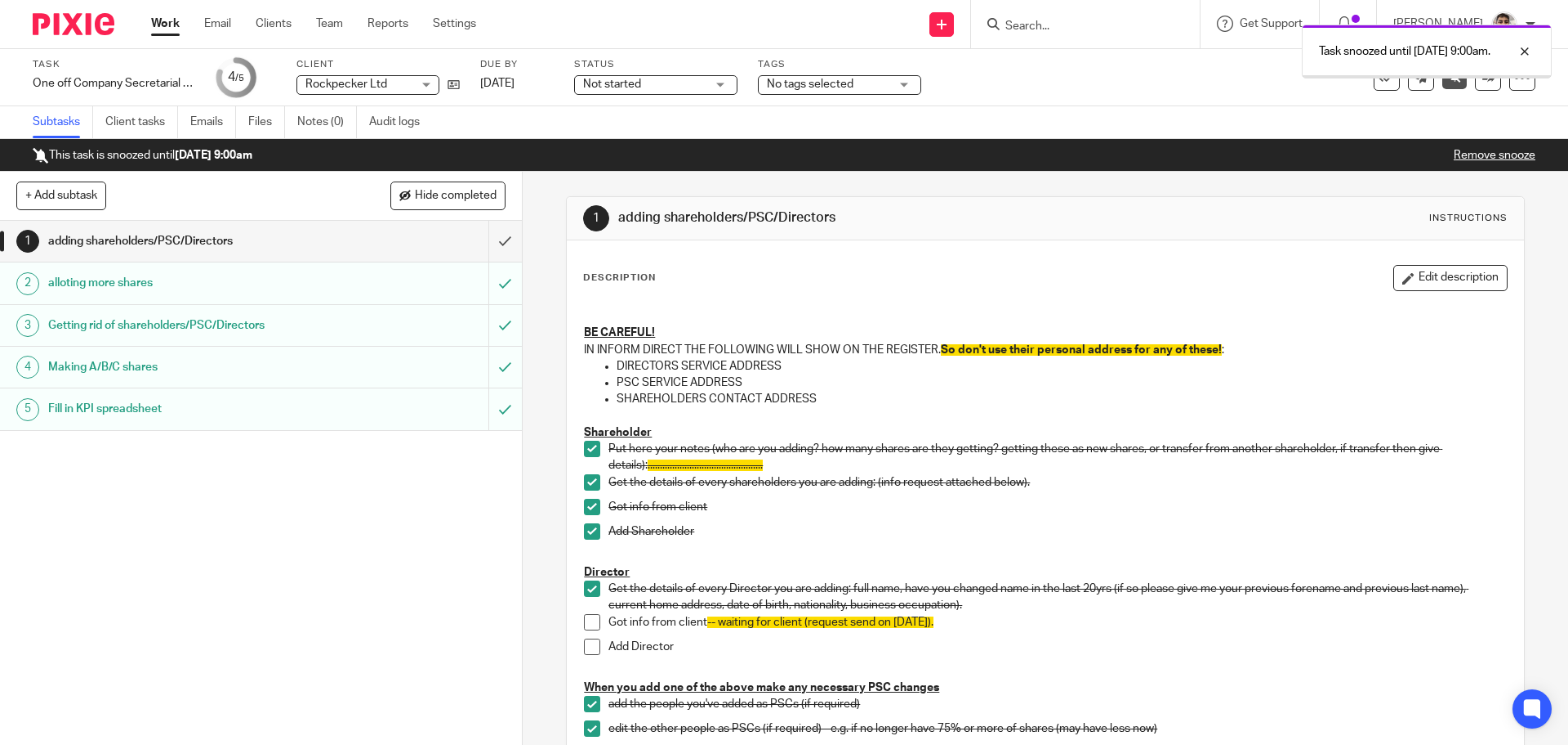
click at [162, 27] on link "Work" at bounding box center [165, 23] width 28 height 17
